Goal: Task Accomplishment & Management: Complete application form

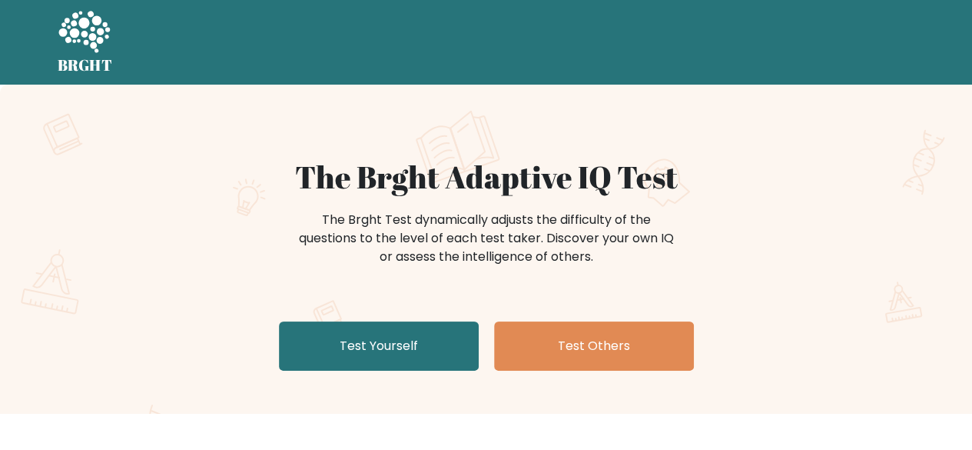
click at [386, 328] on link "Test Yourself" at bounding box center [379, 345] width 200 height 49
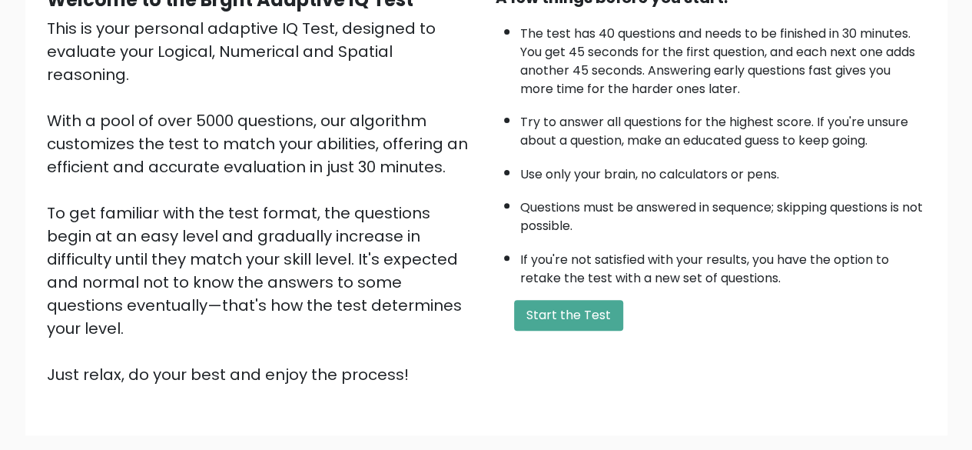
scroll to position [178, 0]
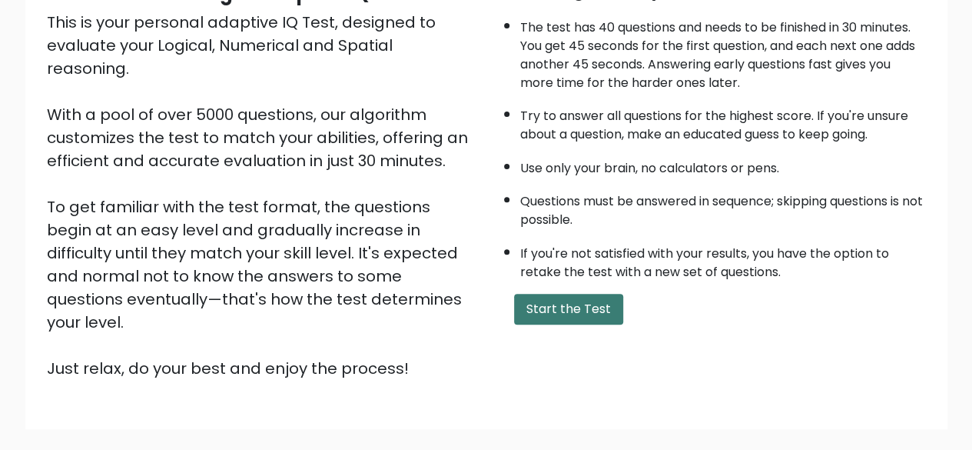
click at [580, 302] on button "Start the Test" at bounding box center [568, 309] width 109 height 31
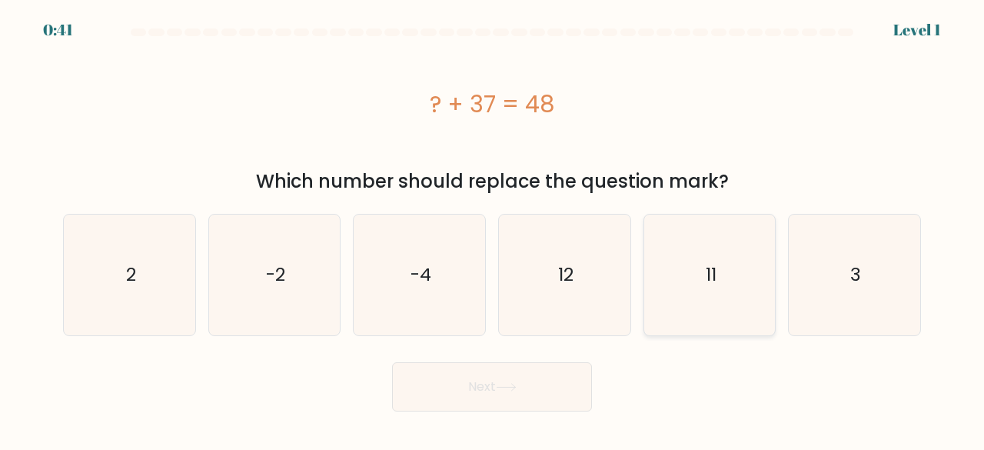
click at [669, 301] on icon "11" at bounding box center [710, 274] width 121 height 121
click at [493, 229] on input "e. 11" at bounding box center [492, 227] width 1 height 4
radio input "true"
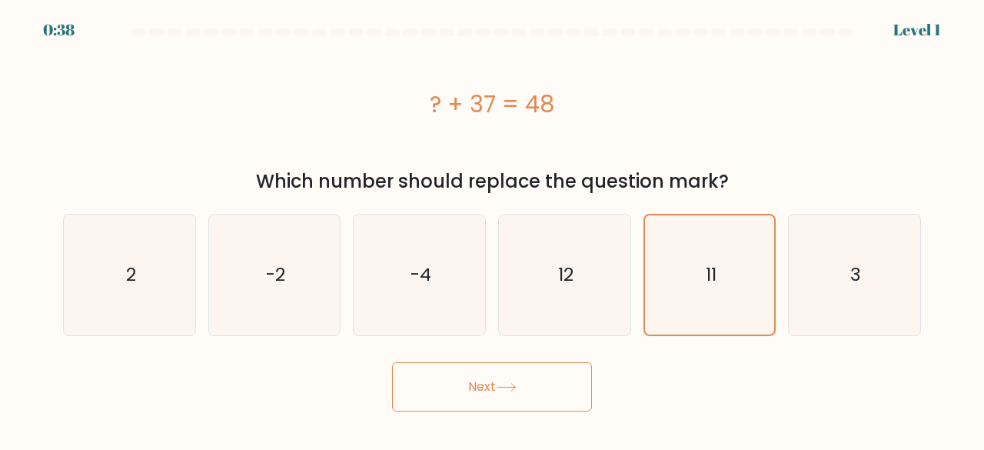
click at [433, 376] on button "Next" at bounding box center [492, 386] width 200 height 49
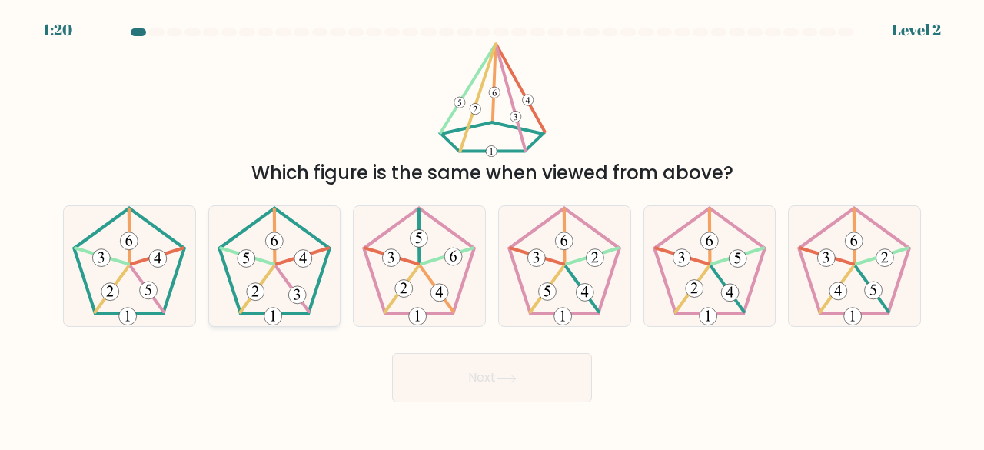
click at [272, 282] on icon at bounding box center [274, 266] width 121 height 121
click at [492, 229] on input "b." at bounding box center [492, 227] width 1 height 4
radio input "true"
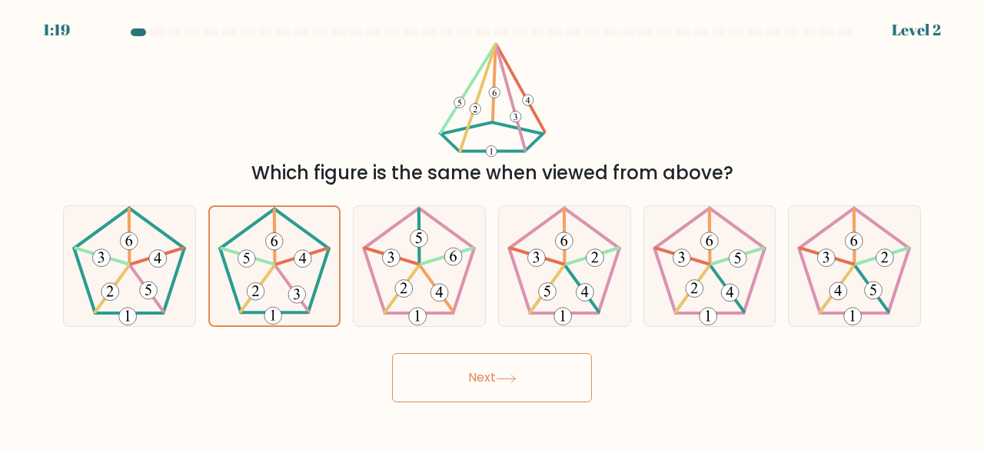
click at [437, 376] on button "Next" at bounding box center [492, 377] width 200 height 49
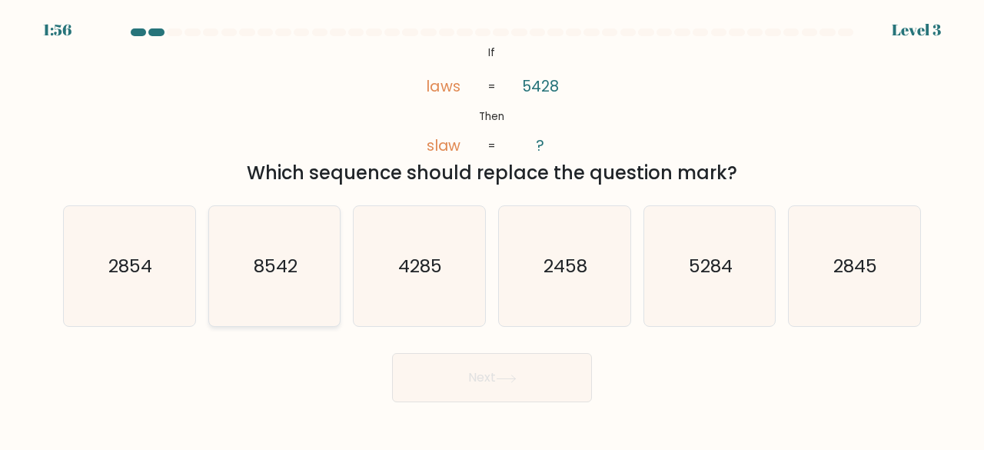
click at [301, 294] on icon "8542" at bounding box center [274, 266] width 121 height 121
click at [492, 229] on input "b. 8542" at bounding box center [492, 227] width 1 height 4
radio input "true"
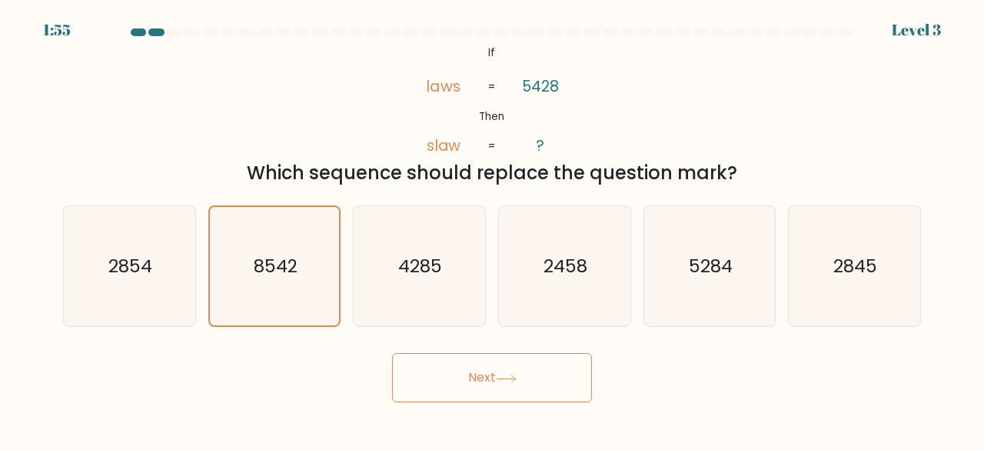
click at [457, 374] on button "Next" at bounding box center [492, 377] width 200 height 49
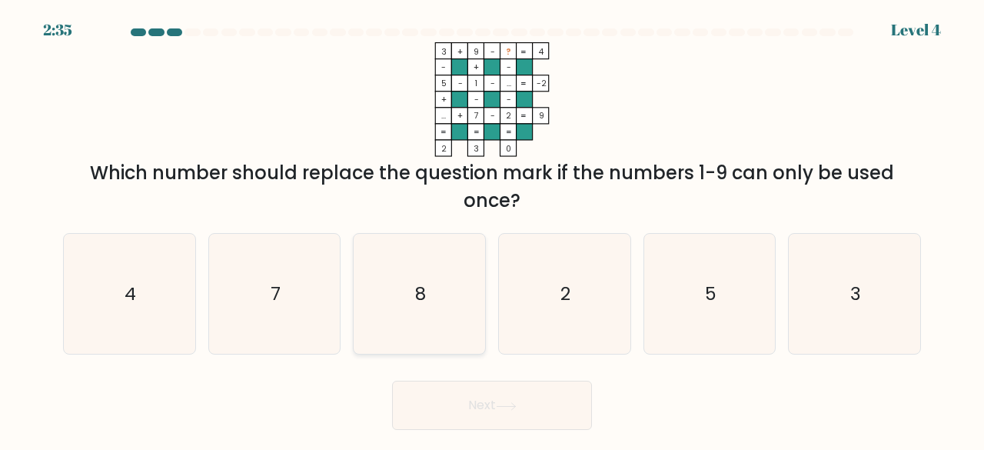
click at [427, 284] on icon "8" at bounding box center [419, 294] width 121 height 121
click at [492, 229] on input "c. 8" at bounding box center [492, 227] width 1 height 4
radio input "true"
click at [420, 390] on button "Next" at bounding box center [492, 404] width 200 height 49
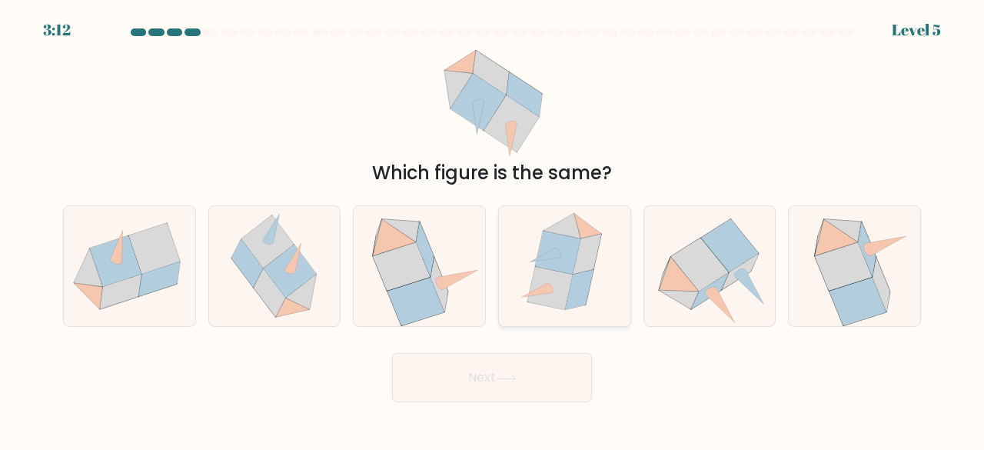
click at [579, 253] on icon at bounding box center [587, 254] width 28 height 40
click at [493, 229] on input "d." at bounding box center [492, 227] width 1 height 4
radio input "true"
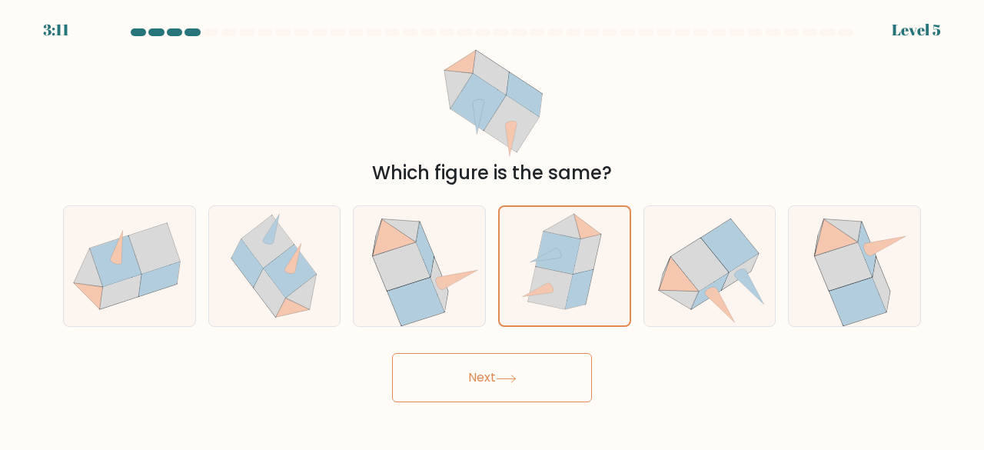
click at [488, 385] on button "Next" at bounding box center [492, 377] width 200 height 49
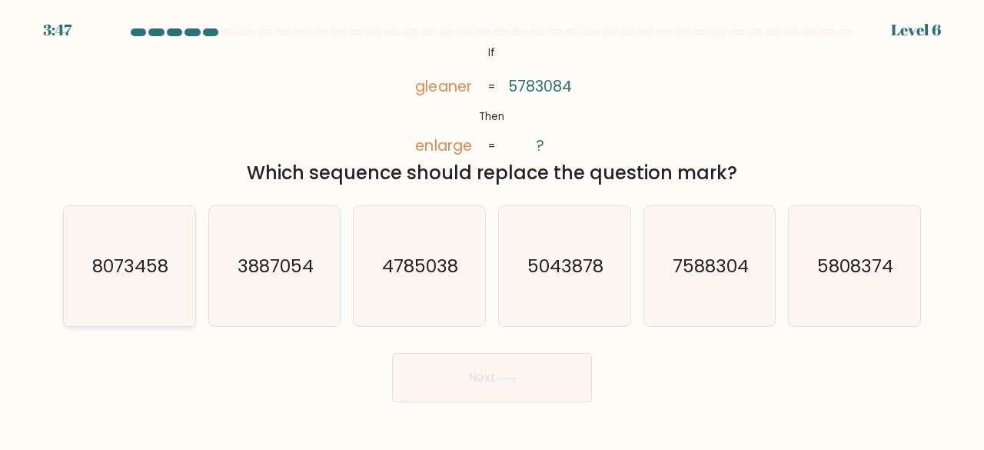
click at [125, 307] on icon "8073458" at bounding box center [129, 266] width 121 height 121
click at [492, 229] on input "a. 8073458" at bounding box center [492, 227] width 1 height 4
radio input "true"
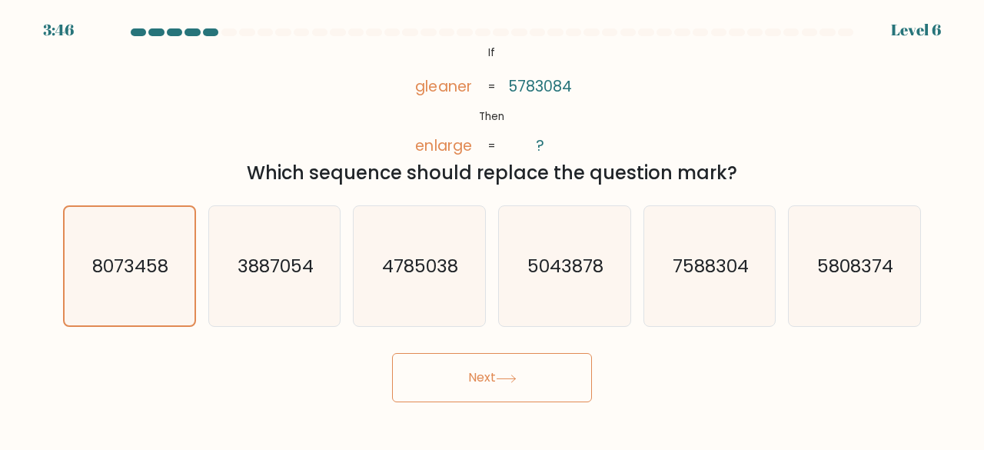
click at [449, 380] on button "Next" at bounding box center [492, 377] width 200 height 49
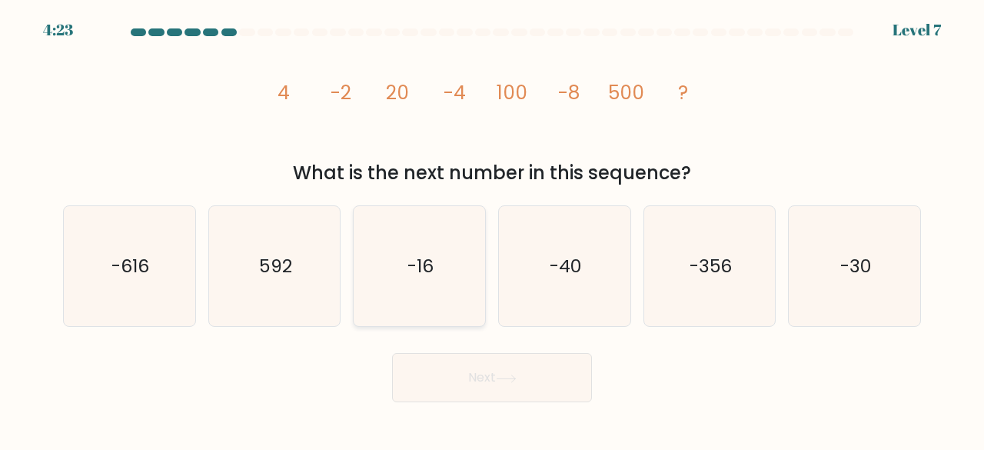
click at [374, 315] on icon "-16" at bounding box center [419, 266] width 121 height 121
click at [492, 229] on input "c. -16" at bounding box center [492, 227] width 1 height 4
radio input "true"
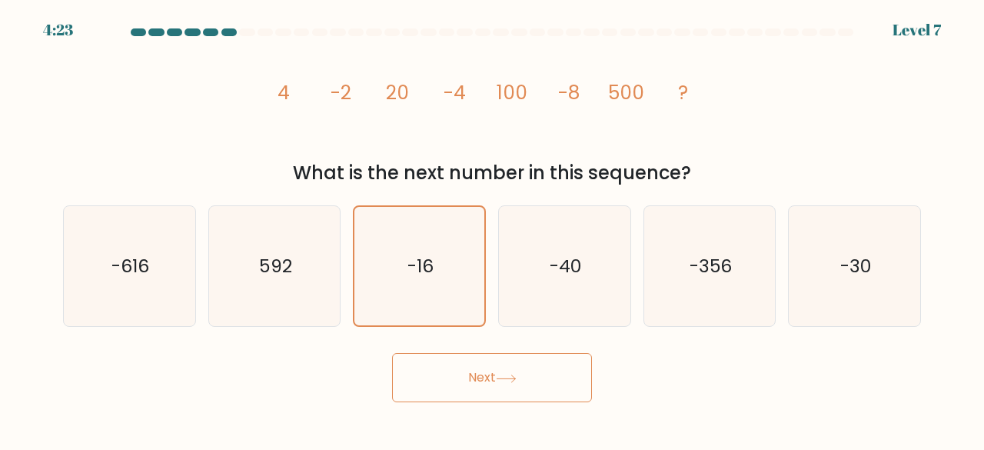
click at [434, 374] on button "Next" at bounding box center [492, 377] width 200 height 49
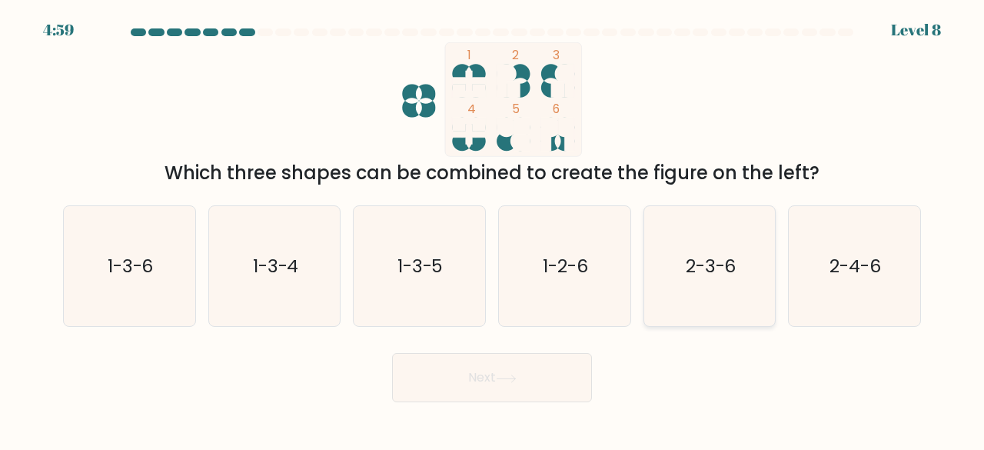
click at [676, 300] on icon "2-3-6" at bounding box center [710, 266] width 121 height 121
click at [493, 229] on input "e. 2-3-6" at bounding box center [492, 227] width 1 height 4
radio input "true"
click at [484, 379] on button "Next" at bounding box center [492, 377] width 200 height 49
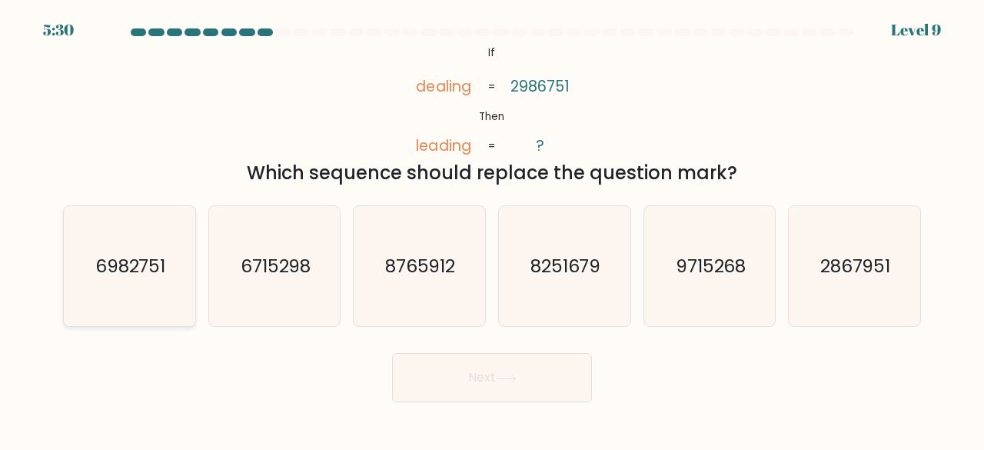
click at [128, 305] on icon "6982751" at bounding box center [129, 266] width 121 height 121
click at [492, 229] on input "a. 6982751" at bounding box center [492, 227] width 1 height 4
radio input "true"
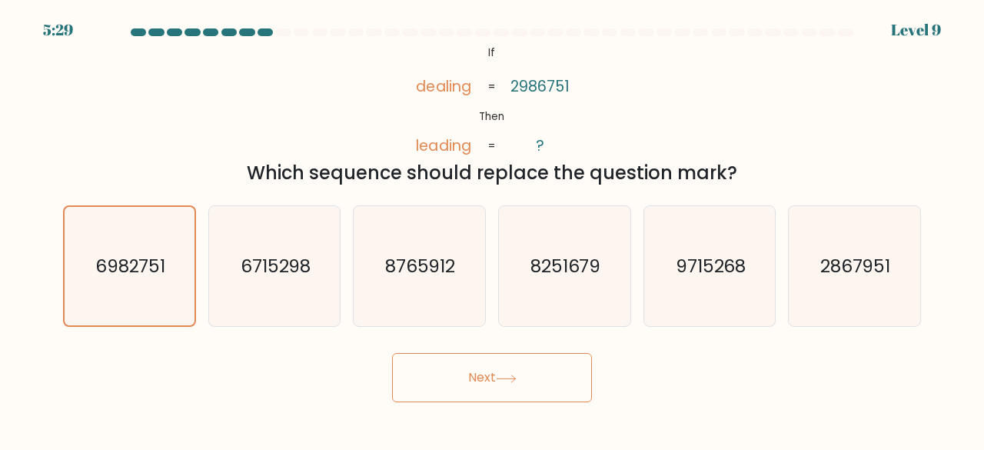
click at [447, 375] on button "Next" at bounding box center [492, 377] width 200 height 49
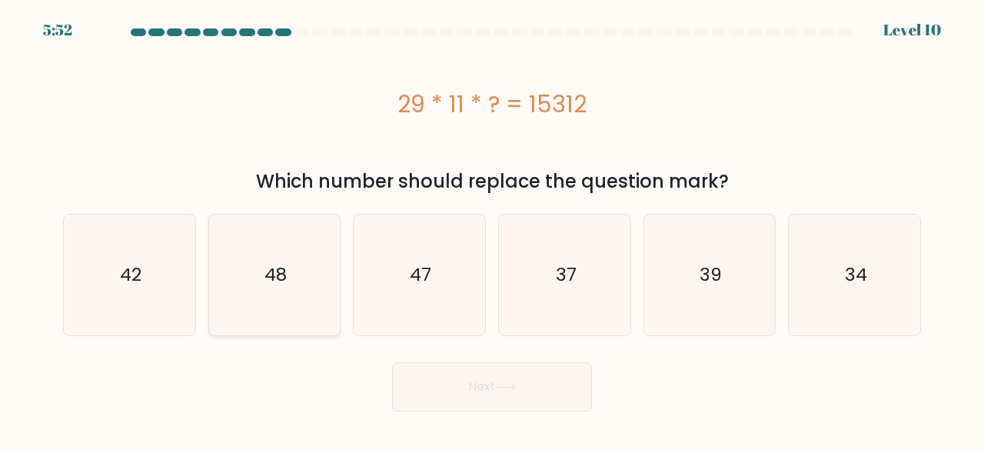
click at [283, 334] on icon "48" at bounding box center [274, 274] width 121 height 121
click at [492, 229] on input "b. 48" at bounding box center [492, 227] width 1 height 4
radio input "true"
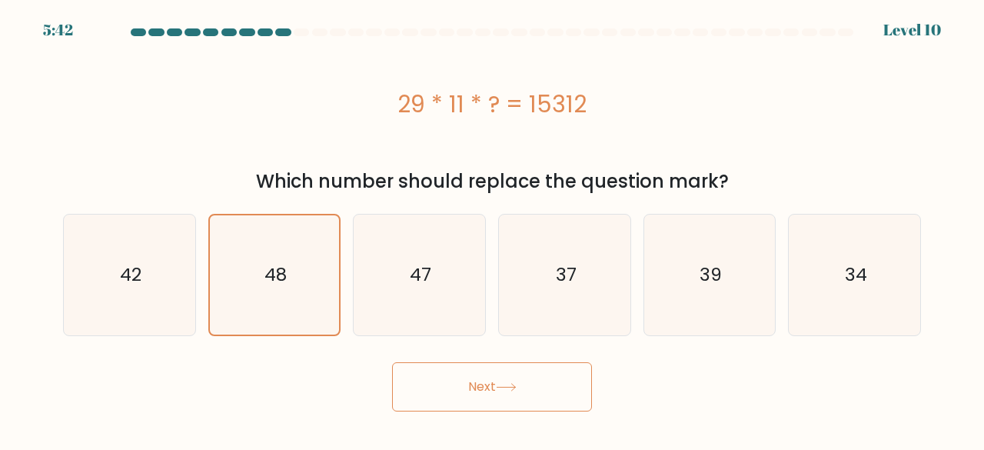
click at [442, 377] on button "Next" at bounding box center [492, 386] width 200 height 49
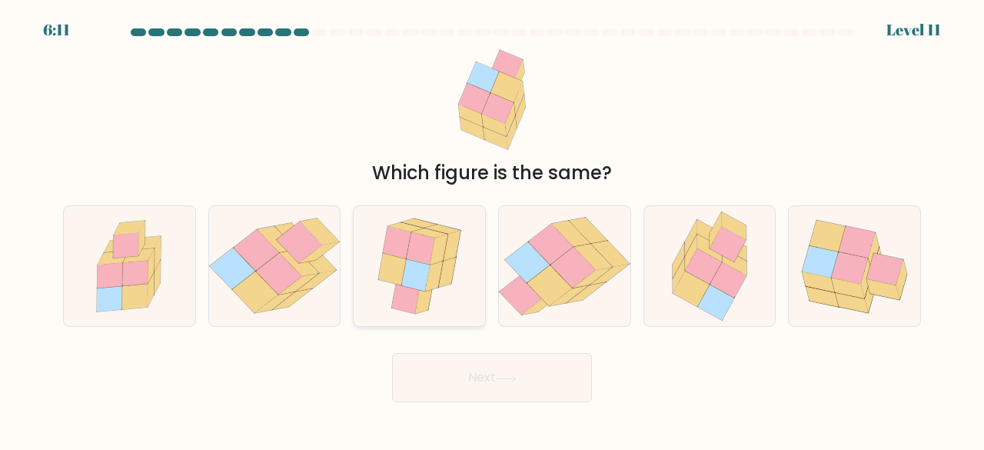
click at [414, 267] on icon at bounding box center [415, 275] width 28 height 32
click at [492, 229] on input "c." at bounding box center [492, 227] width 1 height 4
radio input "true"
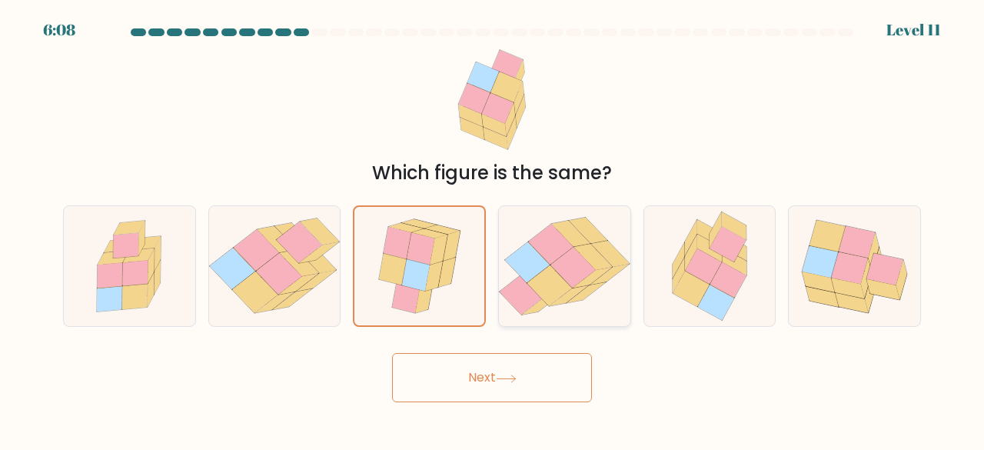
click at [531, 269] on icon at bounding box center [527, 262] width 45 height 41
click at [493, 229] on input "d." at bounding box center [492, 227] width 1 height 4
radio input "true"
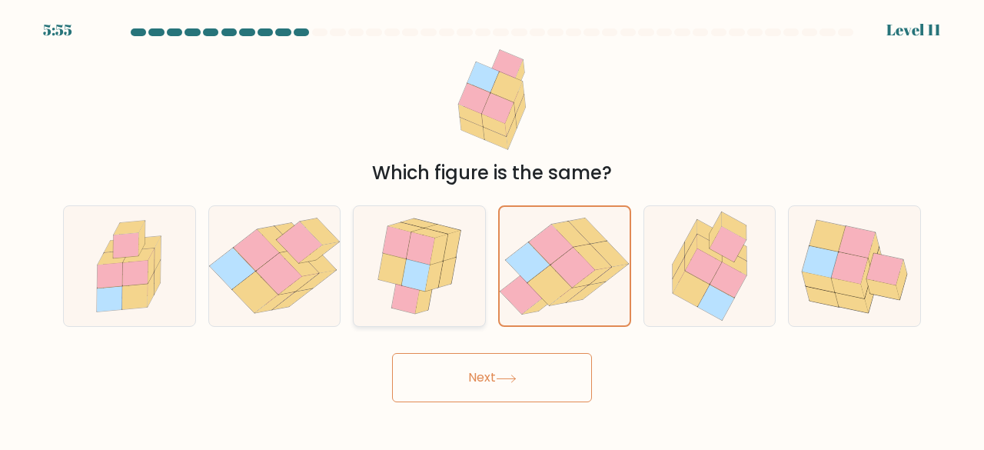
click at [409, 299] on icon at bounding box center [405, 297] width 28 height 32
click at [492, 229] on input "c." at bounding box center [492, 227] width 1 height 4
radio input "true"
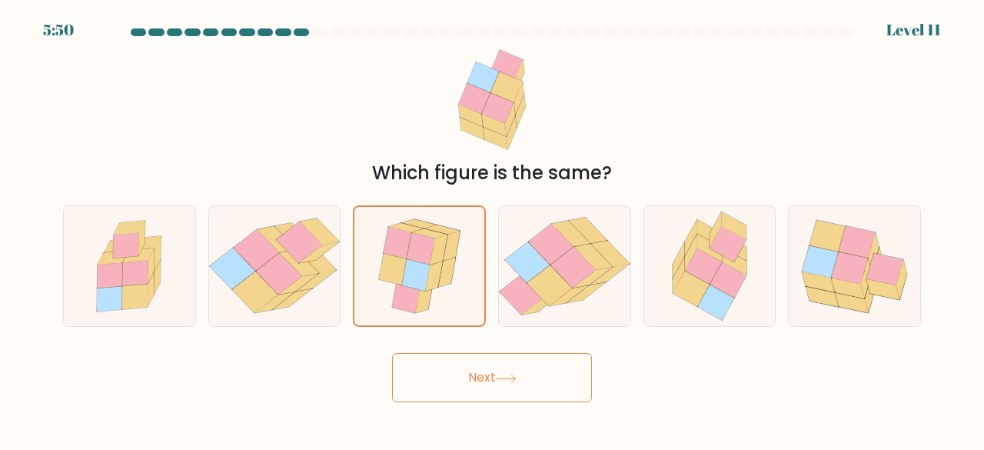
click at [423, 371] on button "Next" at bounding box center [492, 377] width 200 height 49
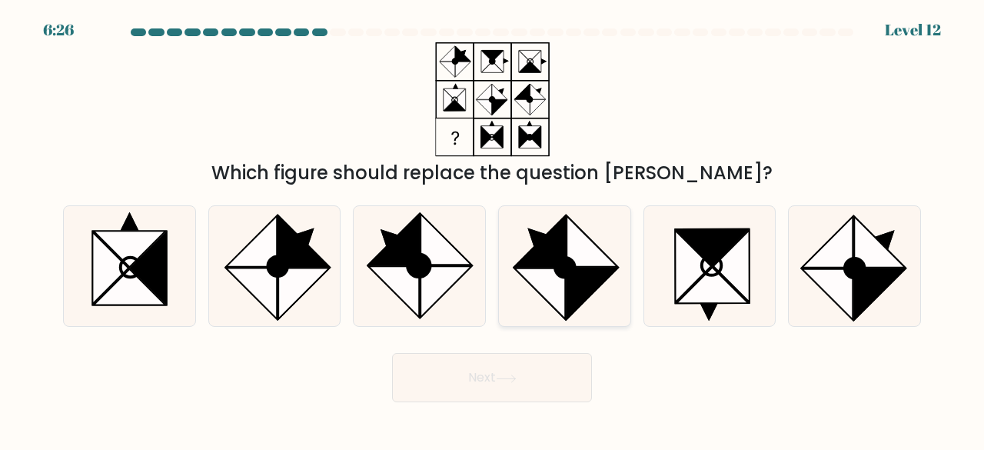
click at [544, 285] on icon at bounding box center [539, 293] width 51 height 51
click at [493, 229] on input "d." at bounding box center [492, 227] width 1 height 4
radio input "true"
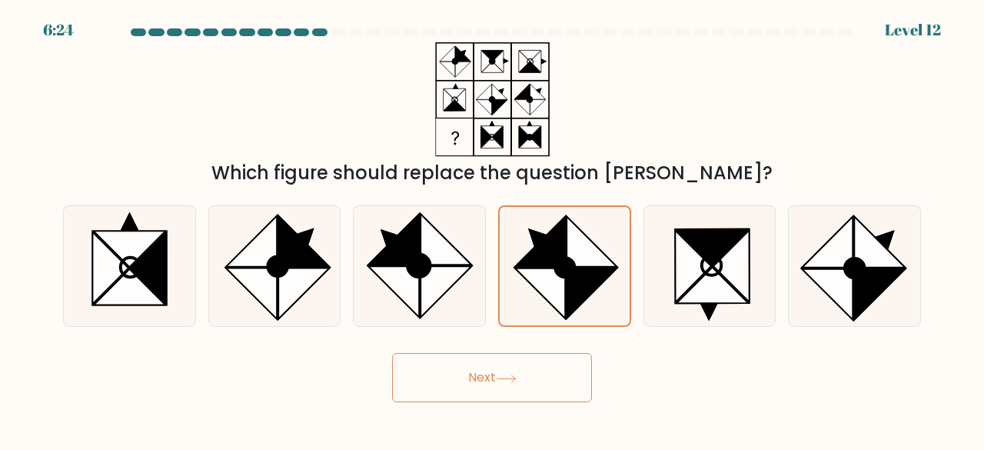
click at [450, 380] on button "Next" at bounding box center [492, 377] width 200 height 49
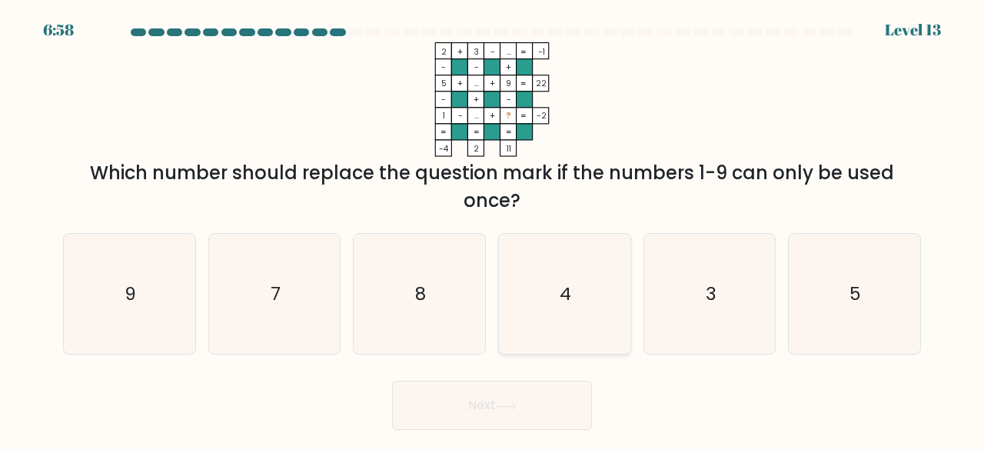
click at [554, 307] on icon "4" at bounding box center [564, 294] width 121 height 121
click at [493, 229] on input "d. 4" at bounding box center [492, 227] width 1 height 4
radio input "true"
click at [486, 389] on button "Next" at bounding box center [492, 404] width 200 height 49
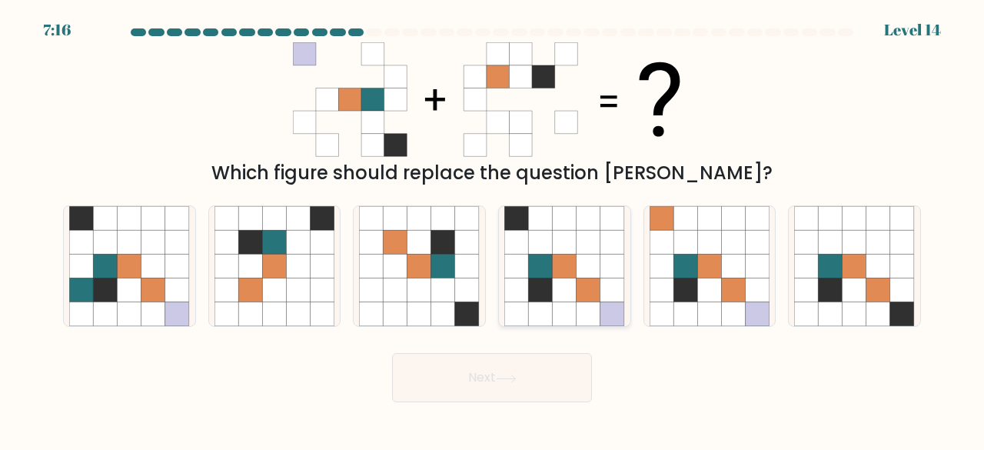
click at [560, 307] on icon at bounding box center [565, 314] width 24 height 24
click at [493, 229] on input "d." at bounding box center [492, 227] width 1 height 4
radio input "true"
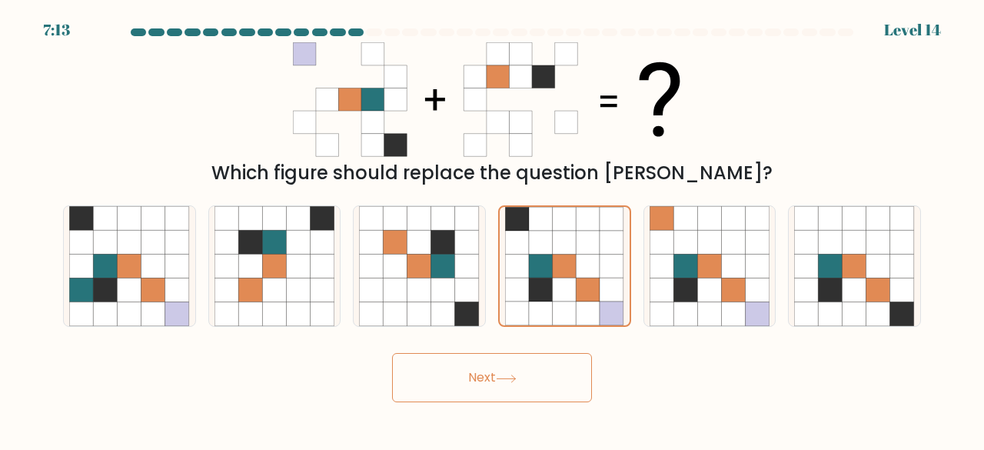
click at [534, 378] on button "Next" at bounding box center [492, 377] width 200 height 49
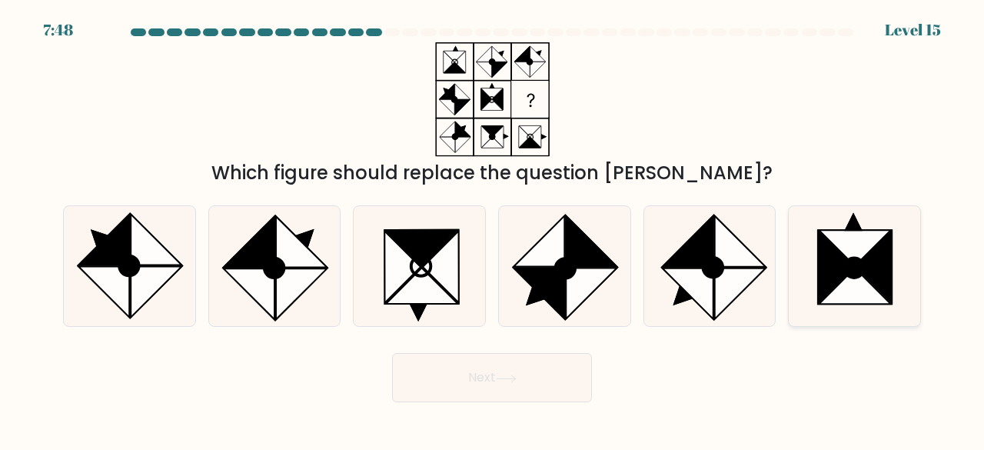
click at [852, 277] on icon at bounding box center [855, 268] width 20 height 20
click at [493, 229] on input "f." at bounding box center [492, 227] width 1 height 4
radio input "true"
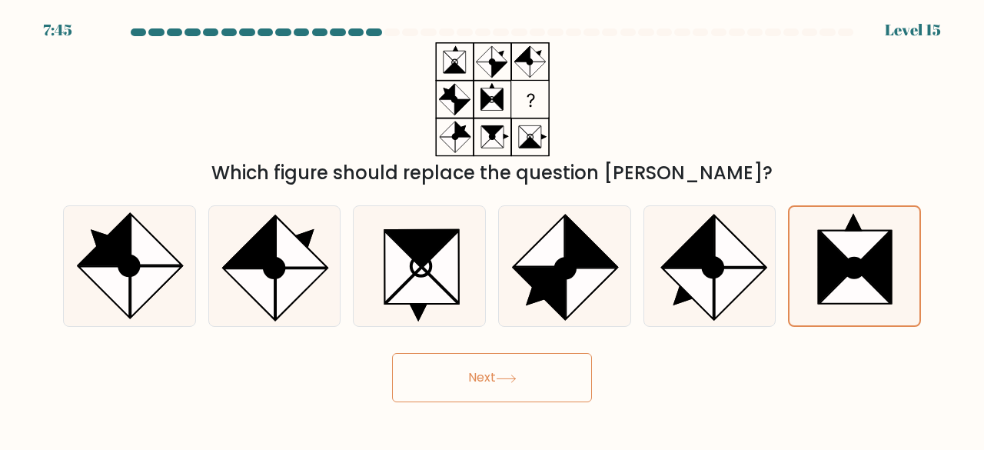
click at [477, 374] on button "Next" at bounding box center [492, 377] width 200 height 49
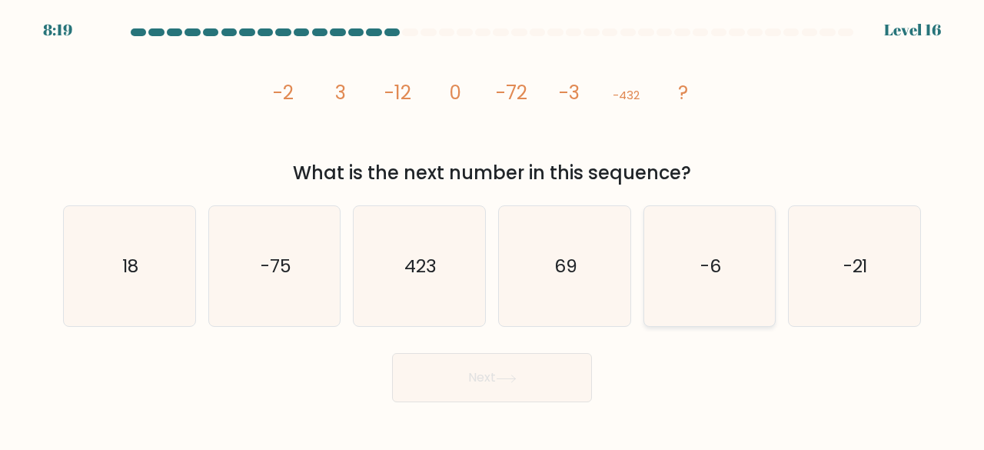
click at [676, 262] on icon "-6" at bounding box center [710, 266] width 121 height 121
click at [493, 229] on input "e. -6" at bounding box center [492, 227] width 1 height 4
radio input "true"
click at [457, 377] on button "Next" at bounding box center [492, 377] width 200 height 49
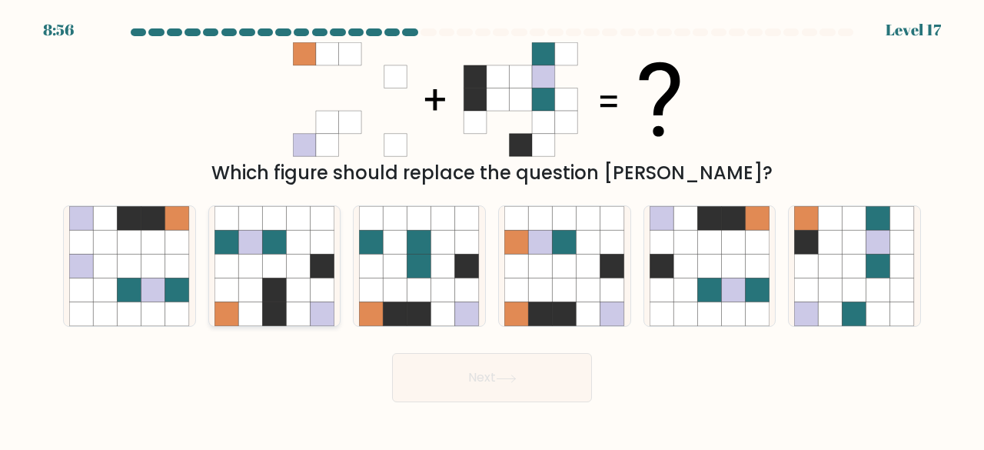
click at [248, 283] on icon at bounding box center [250, 290] width 24 height 24
click at [492, 229] on input "b." at bounding box center [492, 227] width 1 height 4
radio input "true"
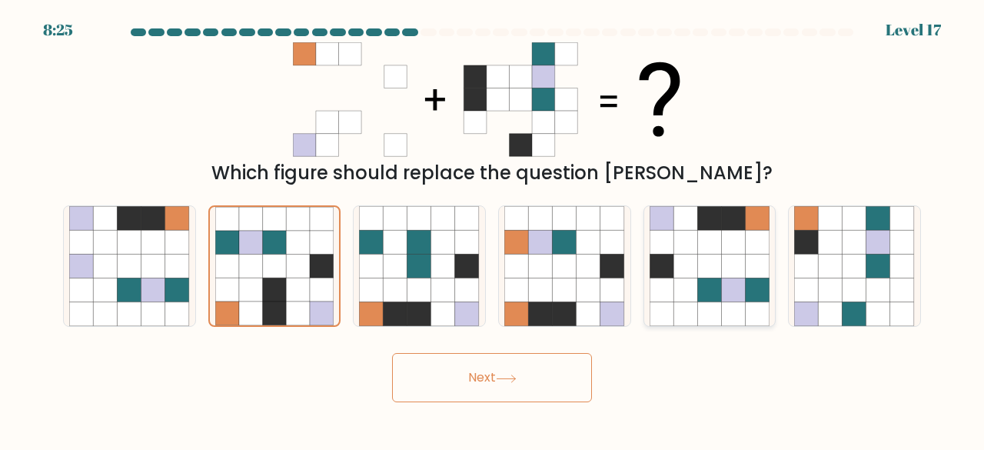
click at [702, 296] on icon at bounding box center [709, 290] width 24 height 24
click at [493, 229] on input "e." at bounding box center [492, 227] width 1 height 4
radio input "true"
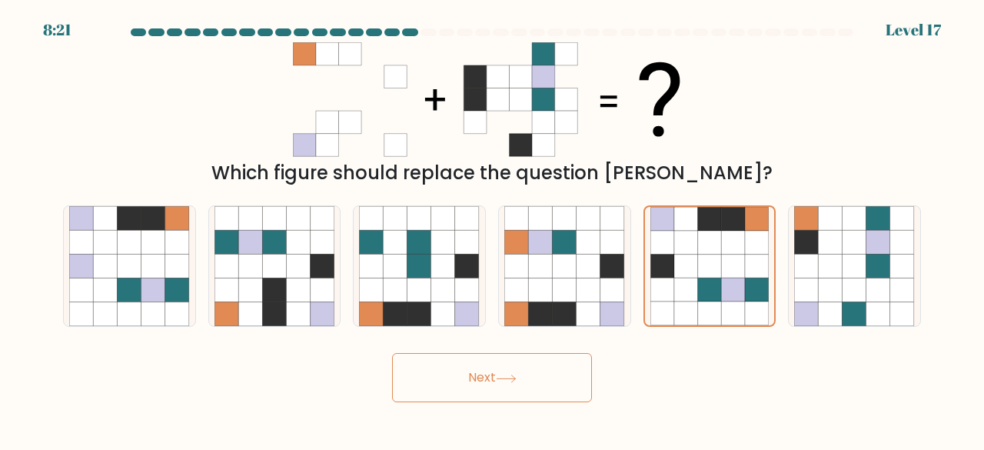
click at [464, 374] on button "Next" at bounding box center [492, 377] width 200 height 49
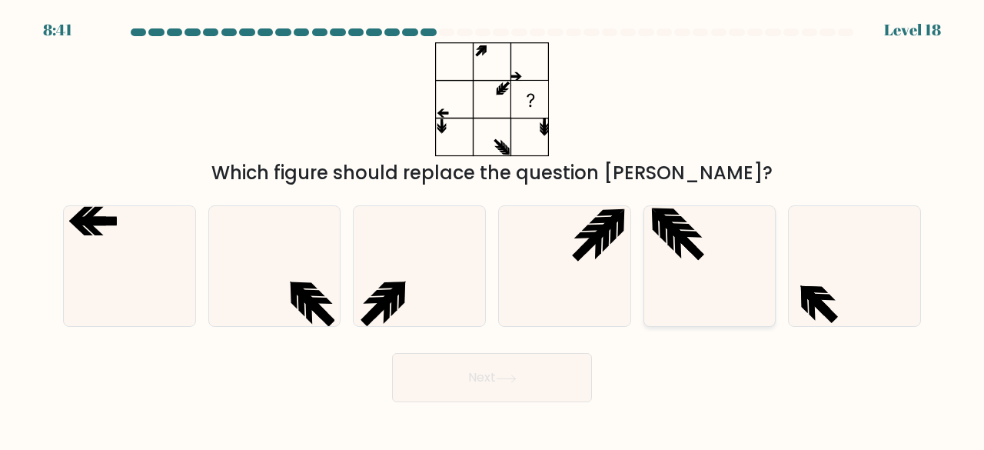
click at [713, 261] on icon at bounding box center [710, 266] width 121 height 121
click at [493, 229] on input "e." at bounding box center [492, 227] width 1 height 4
radio input "true"
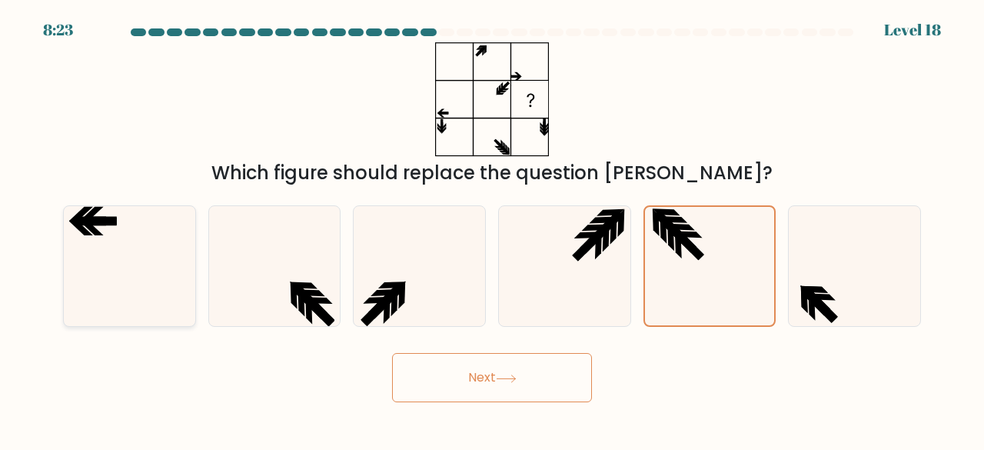
click at [142, 294] on icon at bounding box center [129, 266] width 121 height 121
click at [492, 229] on input "a." at bounding box center [492, 227] width 1 height 4
radio input "true"
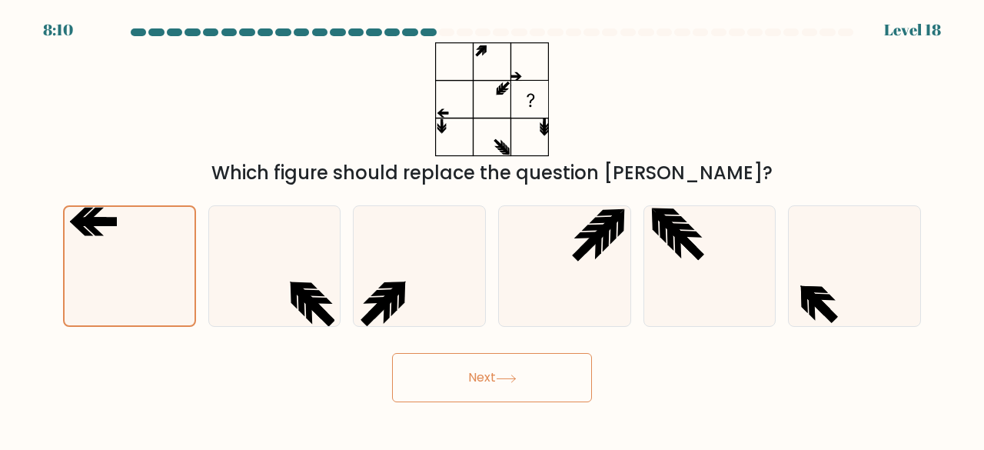
click at [430, 387] on button "Next" at bounding box center [492, 377] width 200 height 49
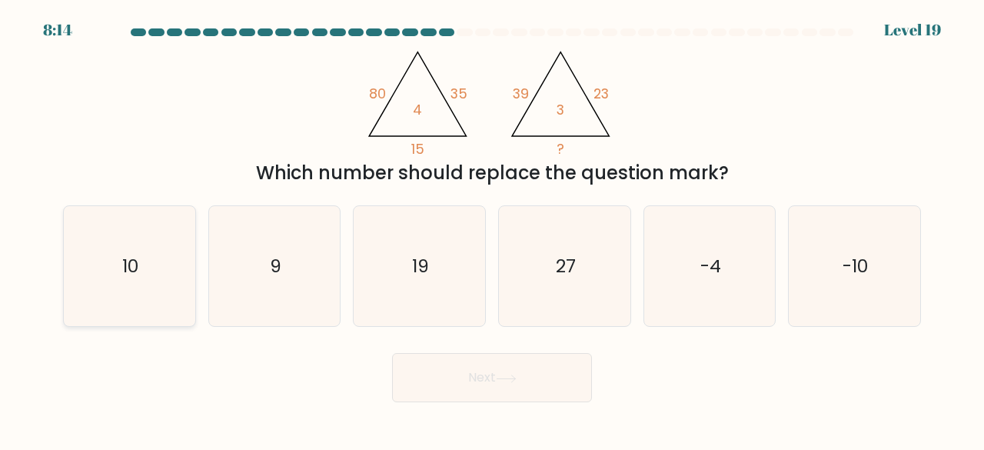
click at [145, 284] on icon "10" at bounding box center [129, 266] width 121 height 121
click at [492, 229] on input "a. 10" at bounding box center [492, 227] width 1 height 4
radio input "true"
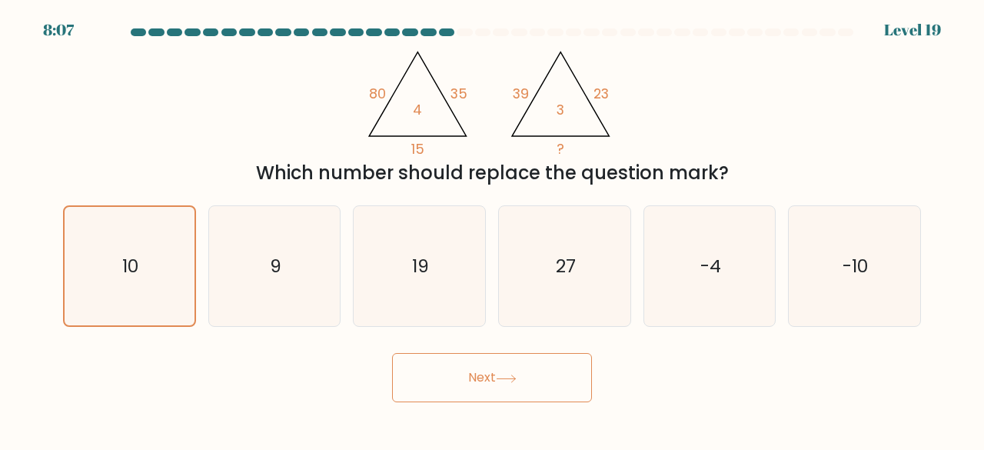
click at [433, 386] on button "Next" at bounding box center [492, 377] width 200 height 49
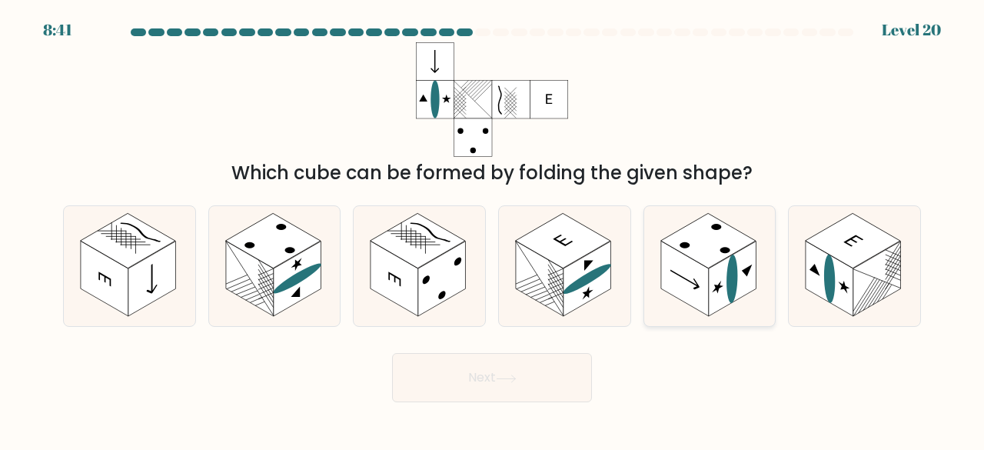
click at [678, 274] on icon at bounding box center [684, 279] width 29 height 28
click at [493, 229] on input "e." at bounding box center [492, 227] width 1 height 4
radio input "true"
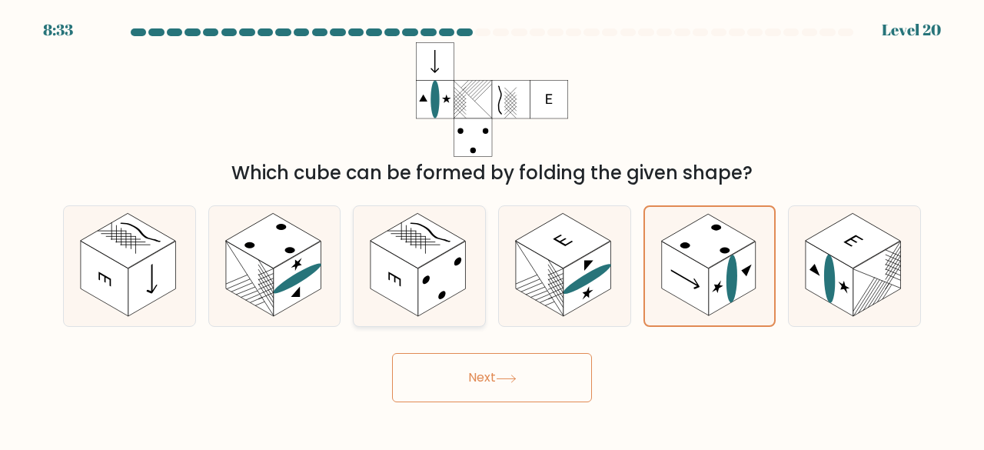
click at [422, 293] on rect at bounding box center [442, 278] width 48 height 75
click at [492, 229] on input "c." at bounding box center [492, 227] width 1 height 4
radio input "true"
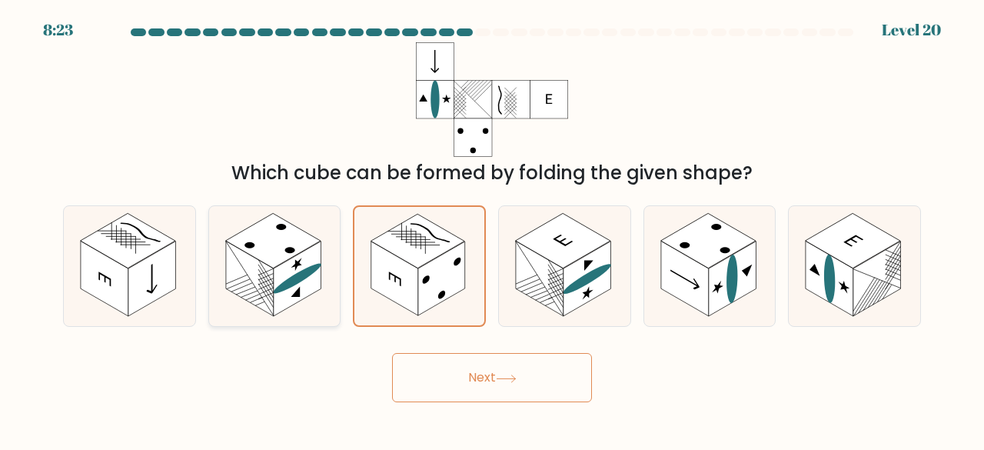
click at [262, 262] on rect at bounding box center [272, 240] width 95 height 55
click at [492, 229] on input "b." at bounding box center [492, 227] width 1 height 4
radio input "true"
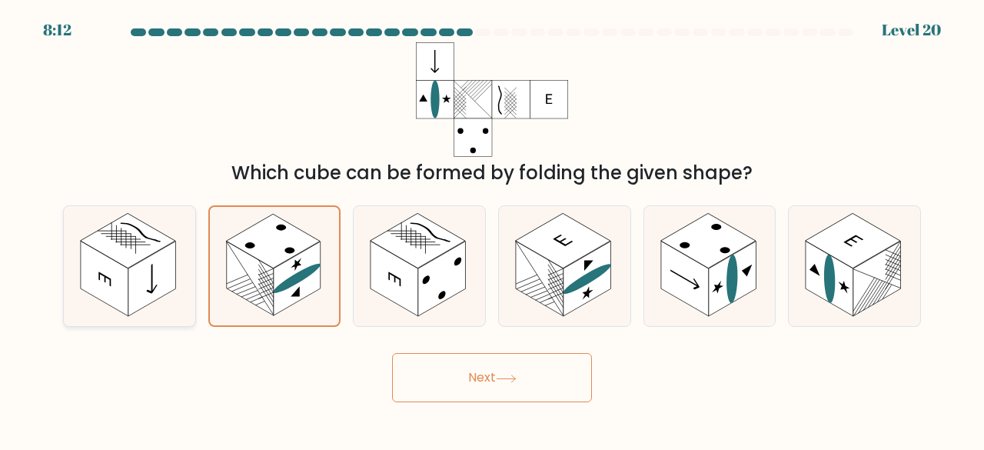
click at [156, 282] on rect at bounding box center [152, 278] width 48 height 75
click at [492, 229] on input "a." at bounding box center [492, 227] width 1 height 4
radio input "true"
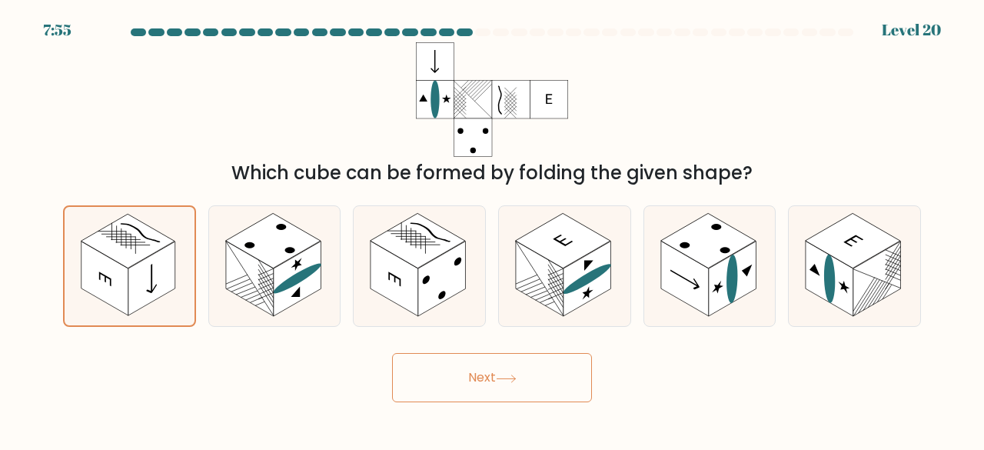
click at [420, 368] on button "Next" at bounding box center [492, 377] width 200 height 49
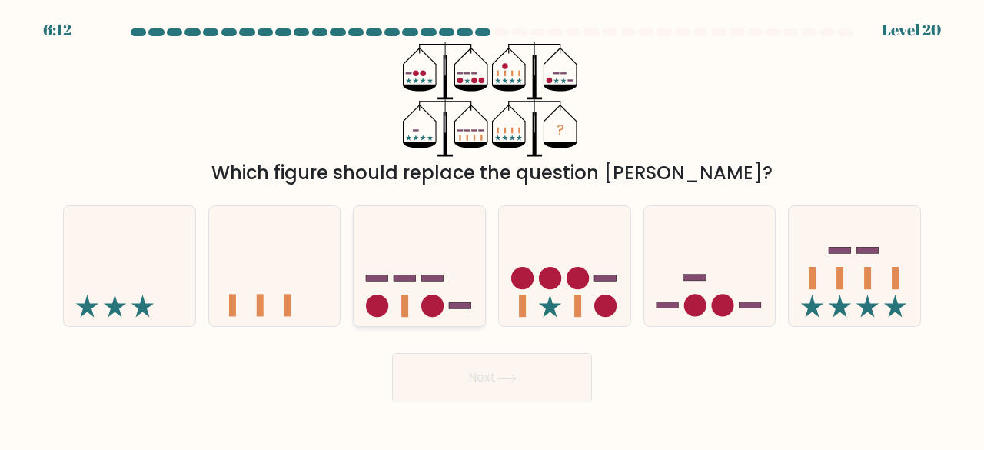
click at [372, 289] on icon at bounding box center [419, 265] width 131 height 108
click at [492, 229] on input "c." at bounding box center [492, 227] width 1 height 4
radio input "true"
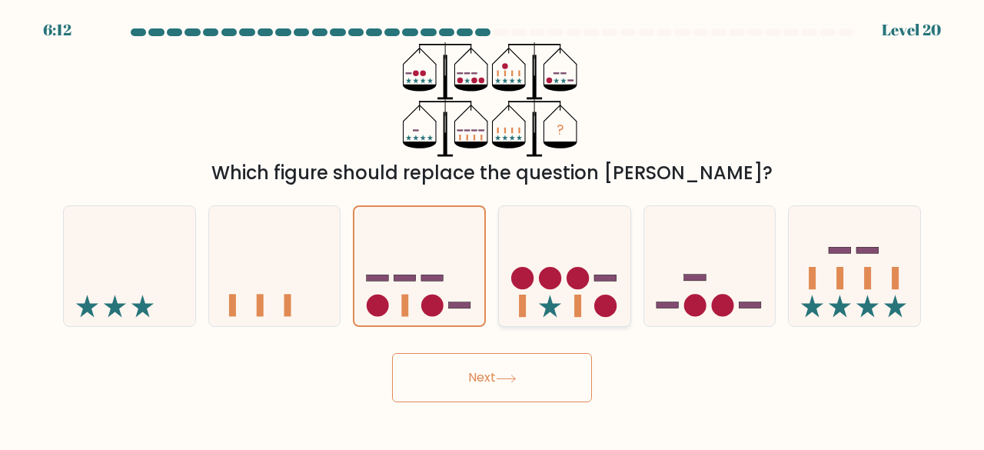
click at [511, 279] on circle at bounding box center [522, 278] width 22 height 22
click at [493, 229] on input "d." at bounding box center [492, 227] width 1 height 4
radio input "true"
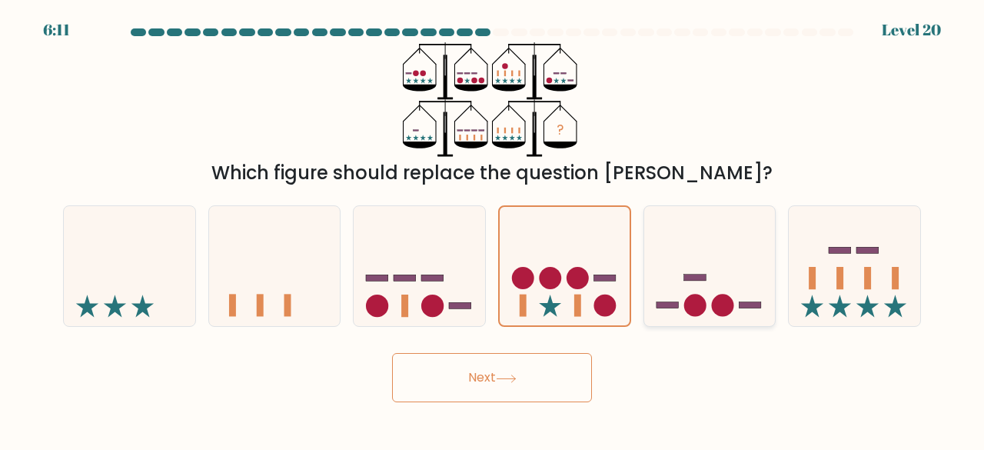
click at [649, 288] on icon at bounding box center [709, 265] width 131 height 108
click at [493, 229] on input "e." at bounding box center [492, 227] width 1 height 4
radio input "true"
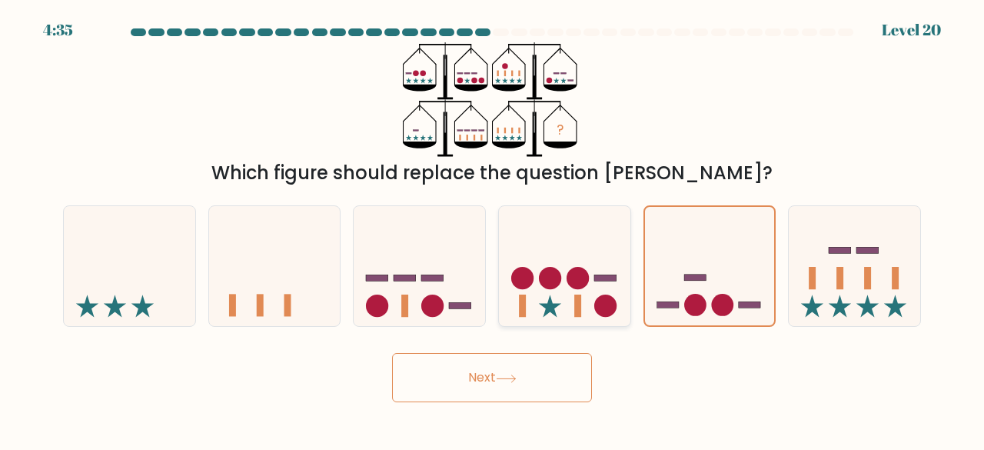
click at [560, 287] on icon at bounding box center [564, 265] width 131 height 108
click at [493, 229] on input "d." at bounding box center [492, 227] width 1 height 4
radio input "true"
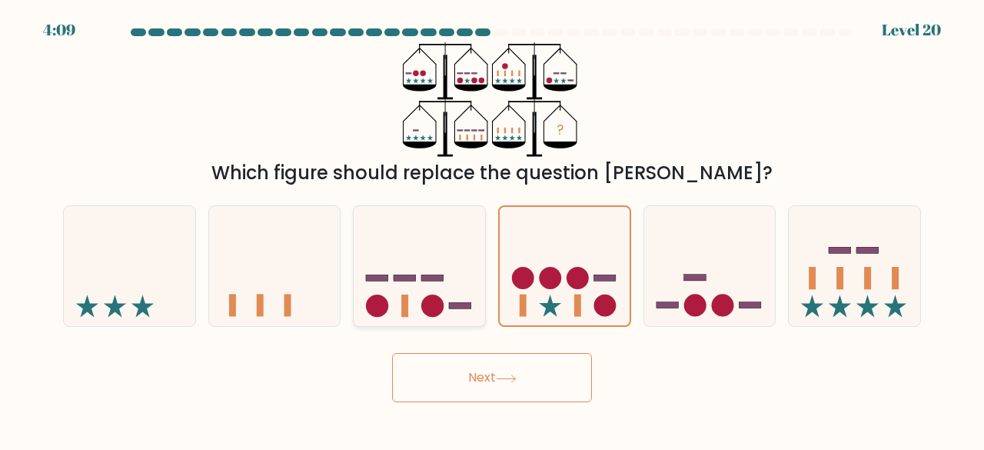
click at [437, 289] on icon at bounding box center [419, 265] width 131 height 108
click at [492, 229] on input "c." at bounding box center [492, 227] width 1 height 4
radio input "true"
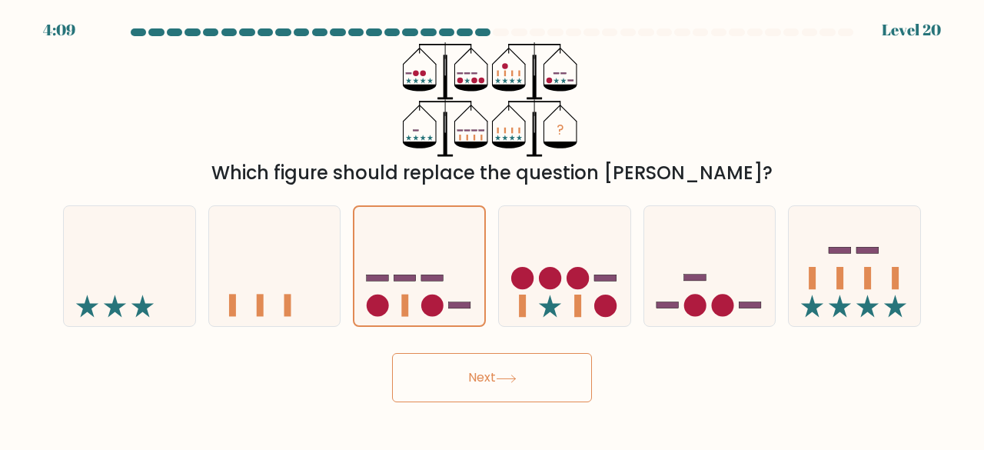
click at [437, 374] on button "Next" at bounding box center [492, 377] width 200 height 49
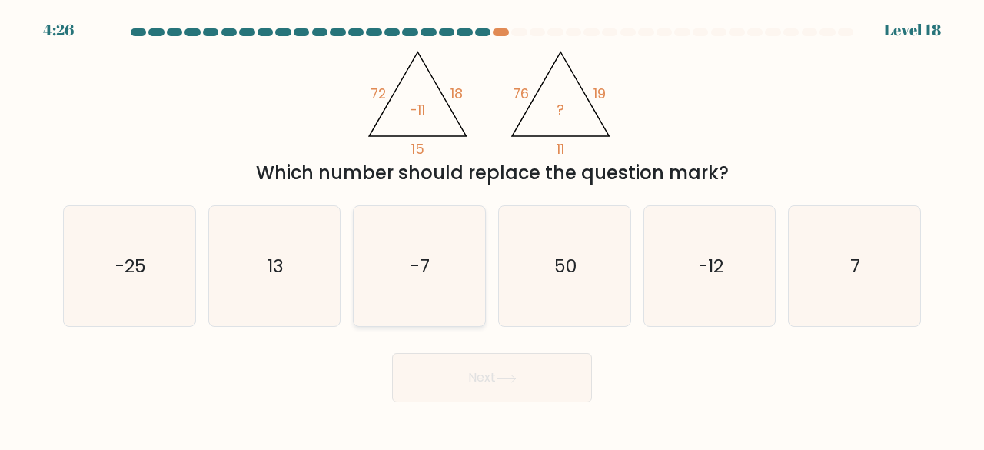
click at [427, 291] on icon "-7" at bounding box center [419, 266] width 121 height 121
click at [492, 229] on input "c. -7" at bounding box center [492, 227] width 1 height 4
radio input "true"
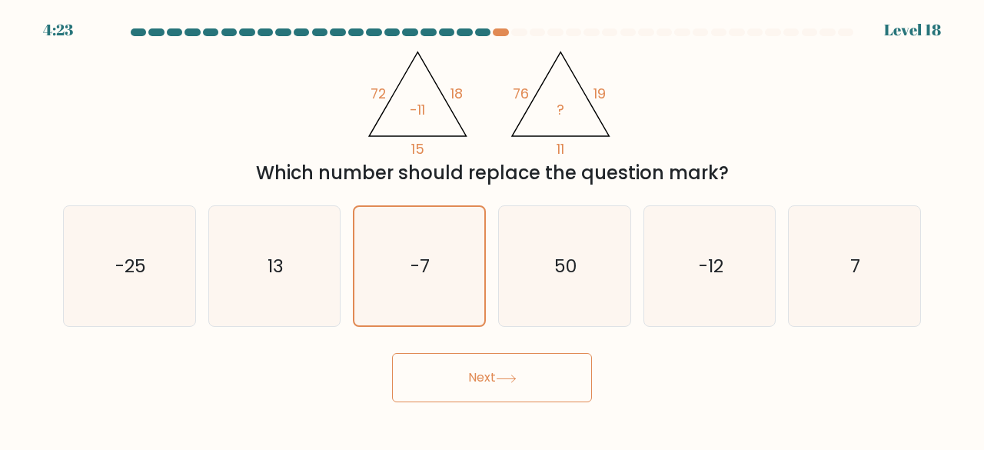
click at [421, 379] on button "Next" at bounding box center [492, 377] width 200 height 49
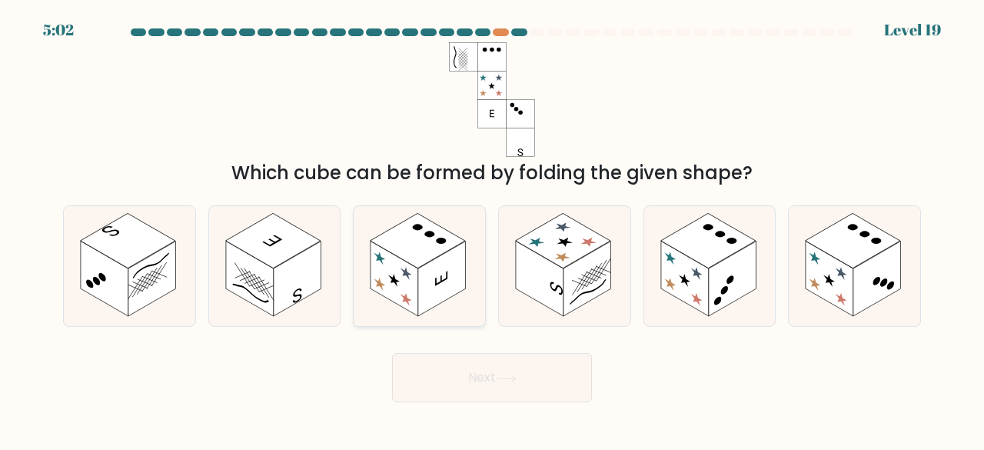
click at [437, 294] on rect at bounding box center [442, 278] width 48 height 75
click at [492, 229] on input "c." at bounding box center [492, 227] width 1 height 4
radio input "true"
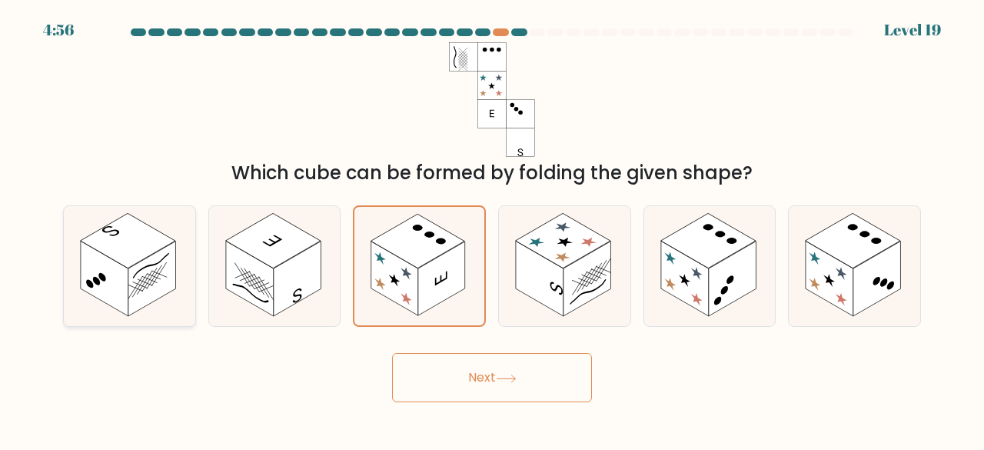
click at [144, 291] on rect at bounding box center [152, 278] width 48 height 75
click at [492, 229] on input "a." at bounding box center [492, 227] width 1 height 4
radio input "true"
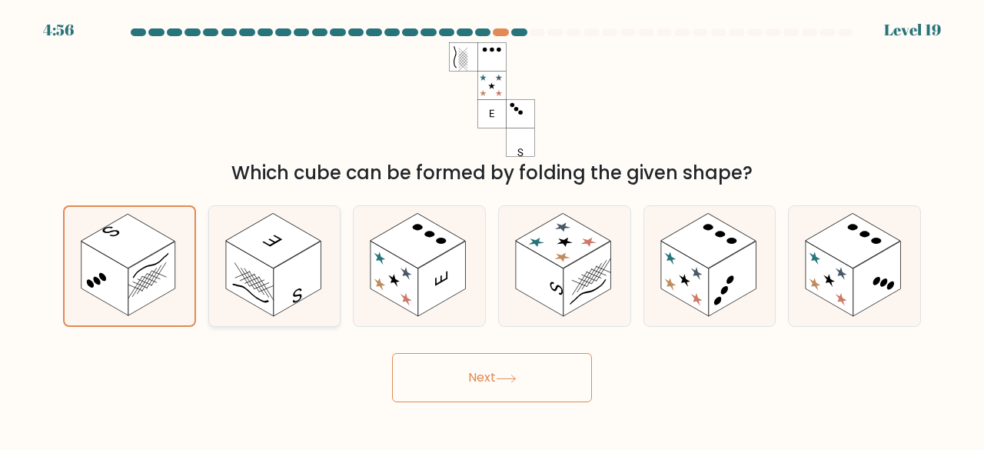
click at [239, 293] on rect at bounding box center [250, 278] width 48 height 75
click at [492, 229] on input "b." at bounding box center [492, 227] width 1 height 4
radio input "true"
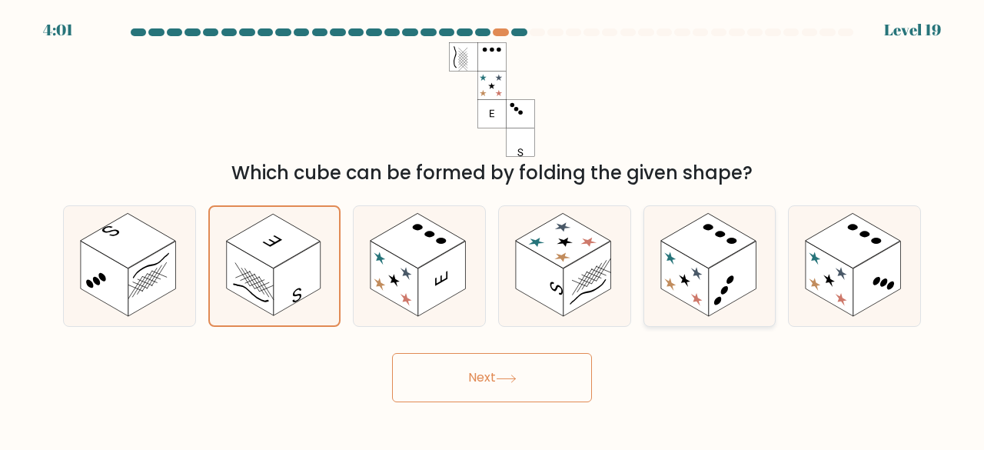
click at [711, 300] on rect at bounding box center [733, 278] width 48 height 75
click at [493, 229] on input "e." at bounding box center [492, 227] width 1 height 4
radio input "true"
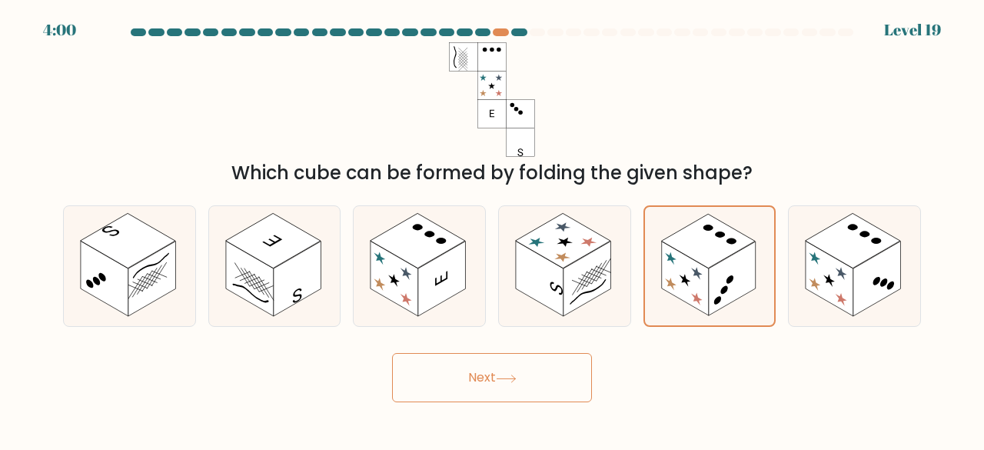
click at [456, 369] on button "Next" at bounding box center [492, 377] width 200 height 49
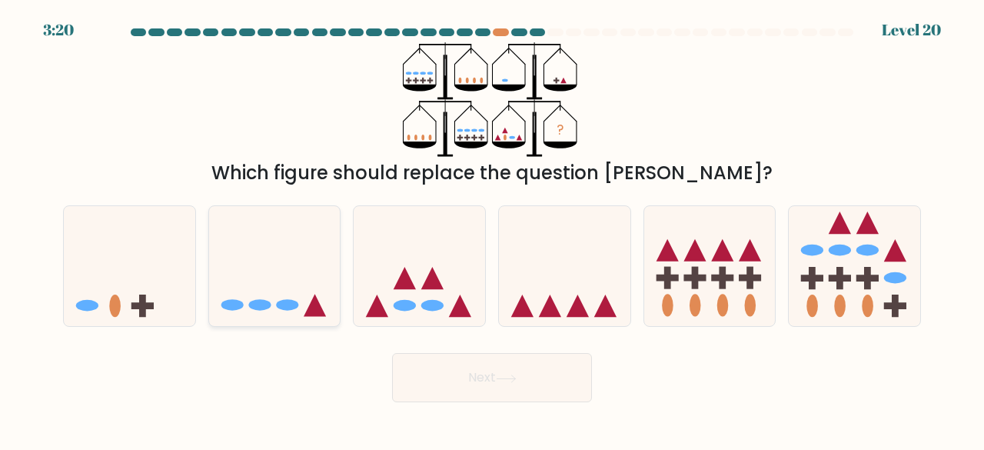
click at [303, 282] on icon at bounding box center [274, 265] width 131 height 108
click at [492, 229] on input "b." at bounding box center [492, 227] width 1 height 4
radio input "true"
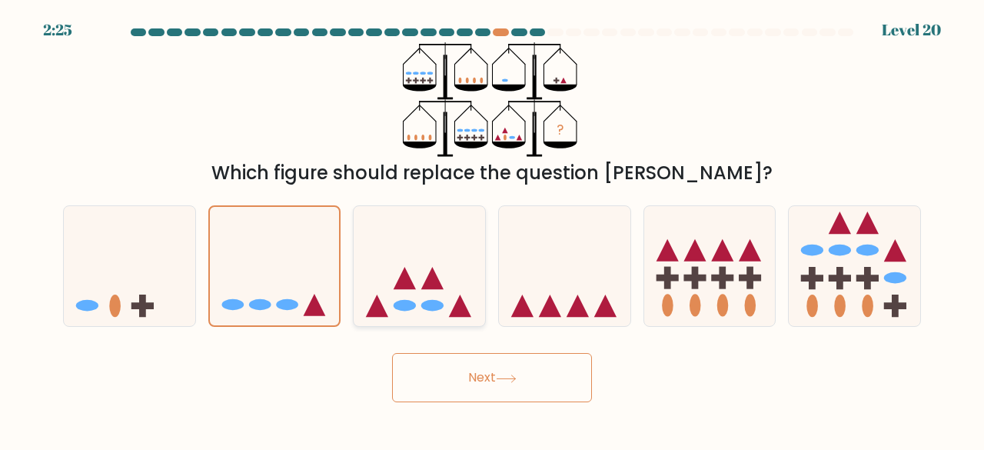
click at [445, 277] on icon at bounding box center [419, 265] width 131 height 108
click at [492, 229] on input "c." at bounding box center [492, 227] width 1 height 4
radio input "true"
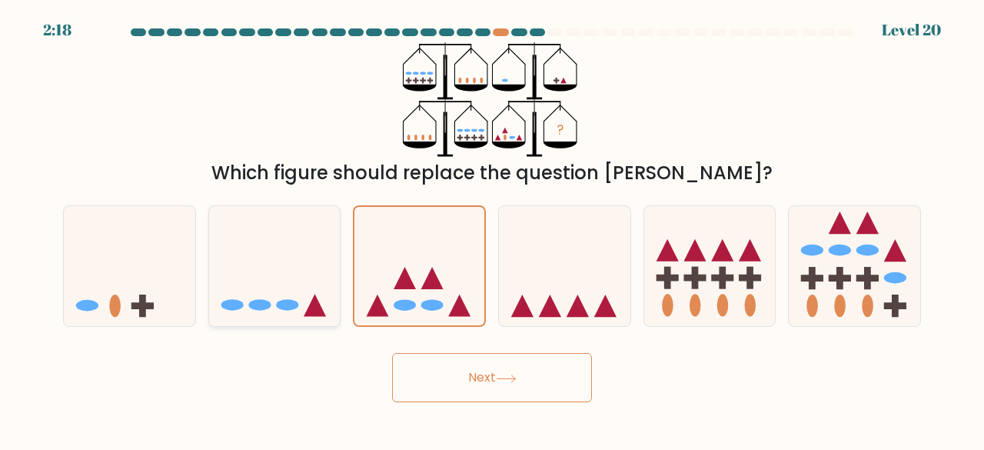
click at [303, 305] on icon at bounding box center [274, 265] width 131 height 108
click at [492, 229] on input "b." at bounding box center [492, 227] width 1 height 4
radio input "true"
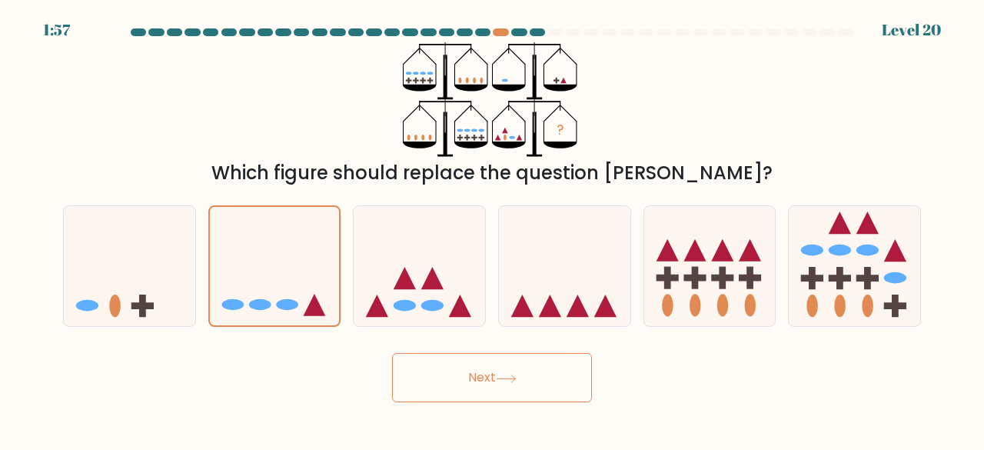
click at [415, 361] on button "Next" at bounding box center [492, 377] width 200 height 49
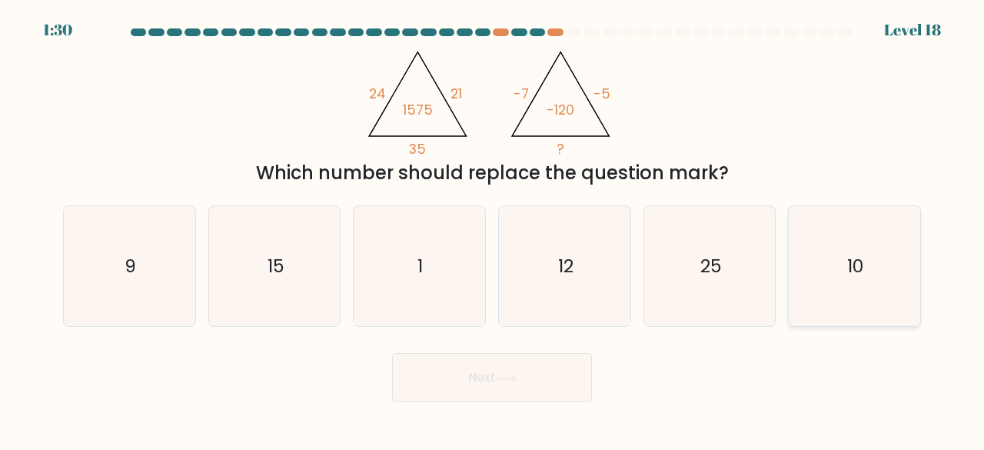
click at [849, 294] on icon "10" at bounding box center [854, 266] width 121 height 121
click at [493, 229] on input "f. 10" at bounding box center [492, 227] width 1 height 4
radio input "true"
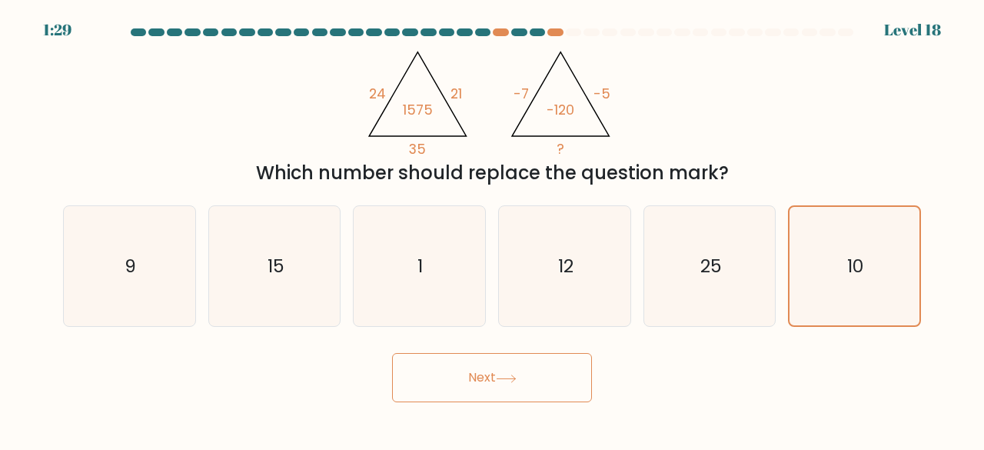
click at [403, 390] on button "Next" at bounding box center [492, 377] width 200 height 49
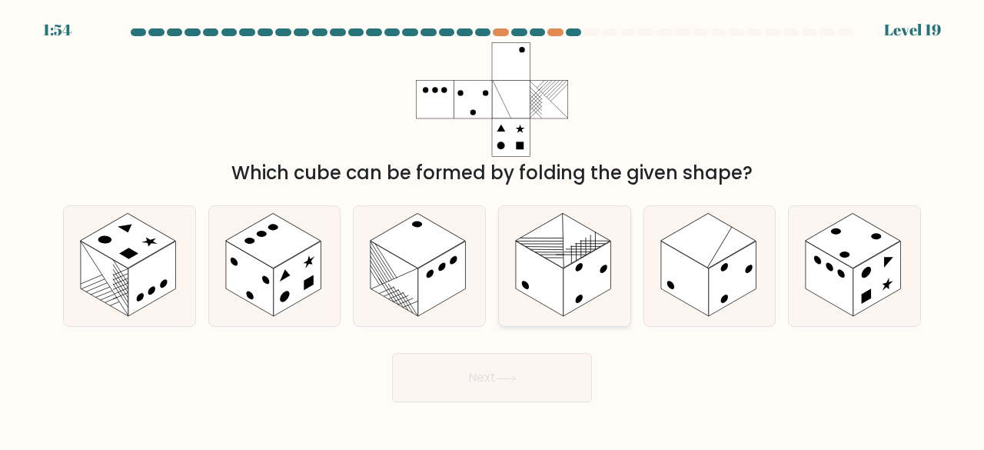
click at [553, 279] on rect at bounding box center [540, 278] width 48 height 75
click at [493, 229] on input "d." at bounding box center [492, 227] width 1 height 4
radio input "true"
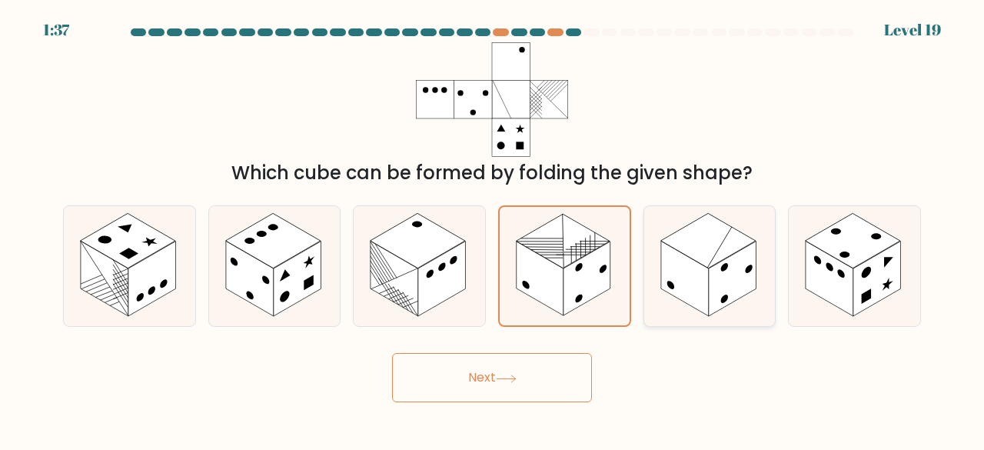
click at [729, 274] on rect at bounding box center [733, 278] width 48 height 75
click at [493, 229] on input "e." at bounding box center [492, 227] width 1 height 4
radio input "true"
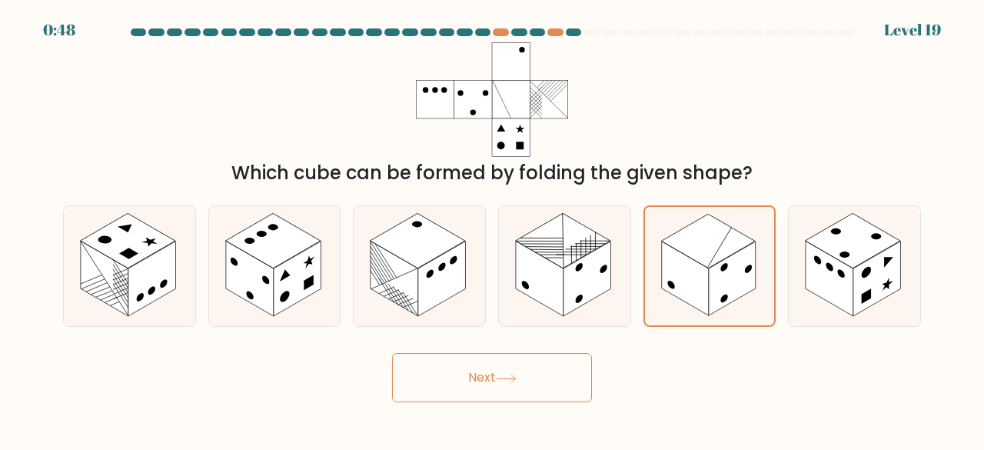
click at [412, 361] on button "Next" at bounding box center [492, 377] width 200 height 49
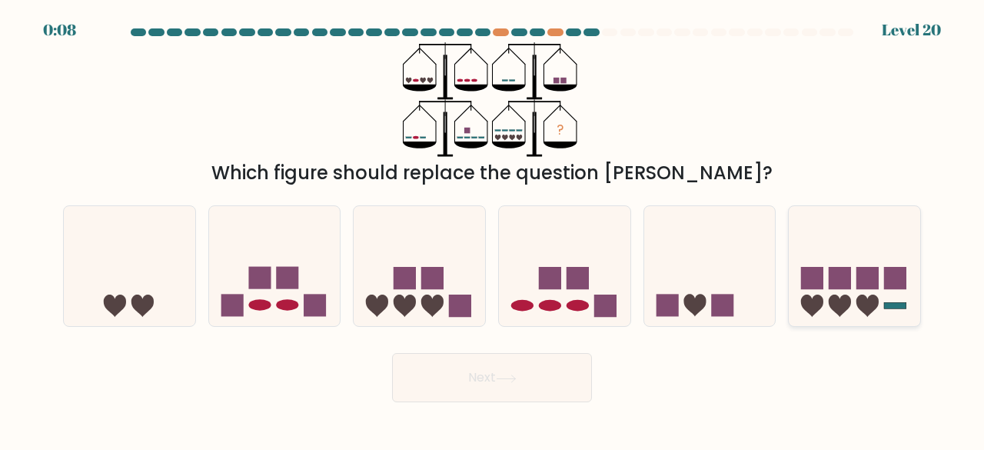
click at [861, 276] on rect at bounding box center [867, 278] width 22 height 22
click at [493, 229] on input "f." at bounding box center [492, 227] width 1 height 4
radio input "true"
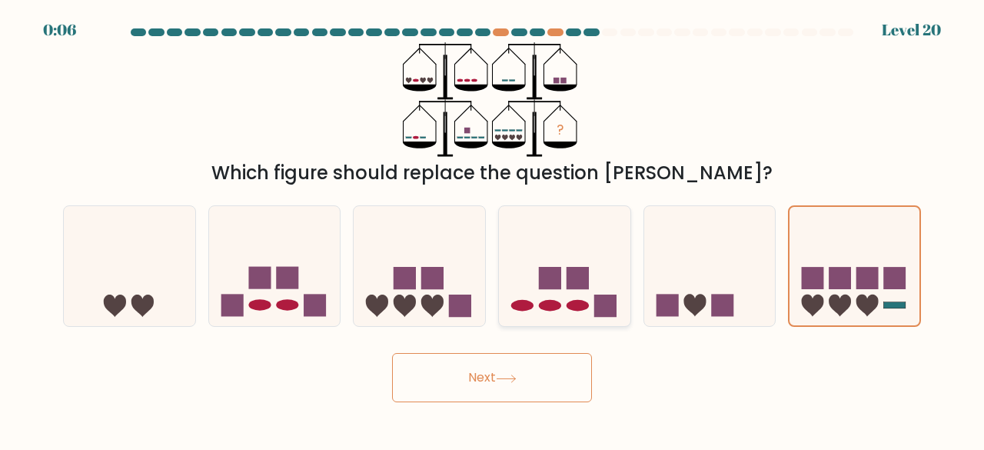
click at [513, 257] on icon at bounding box center [564, 265] width 131 height 108
click at [493, 229] on input "d." at bounding box center [492, 227] width 1 height 4
radio input "true"
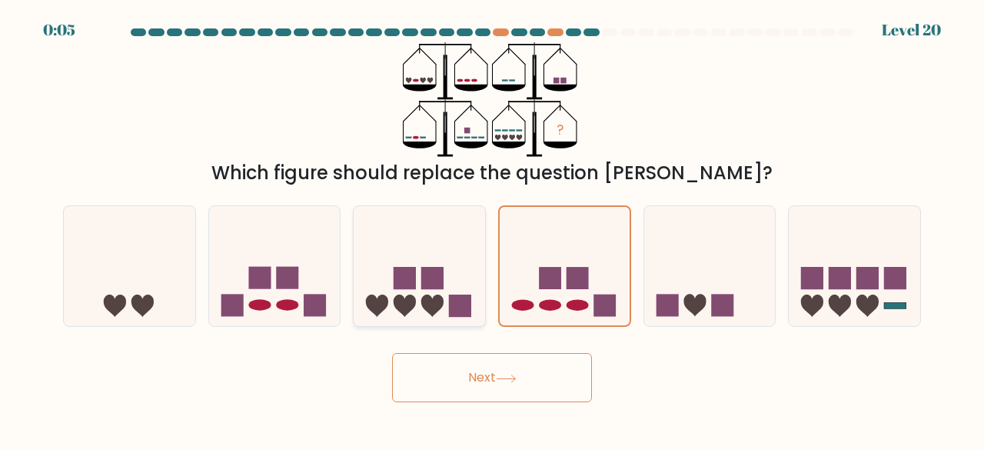
click at [421, 296] on icon at bounding box center [419, 265] width 131 height 108
click at [492, 229] on input "c." at bounding box center [492, 227] width 1 height 4
radio input "true"
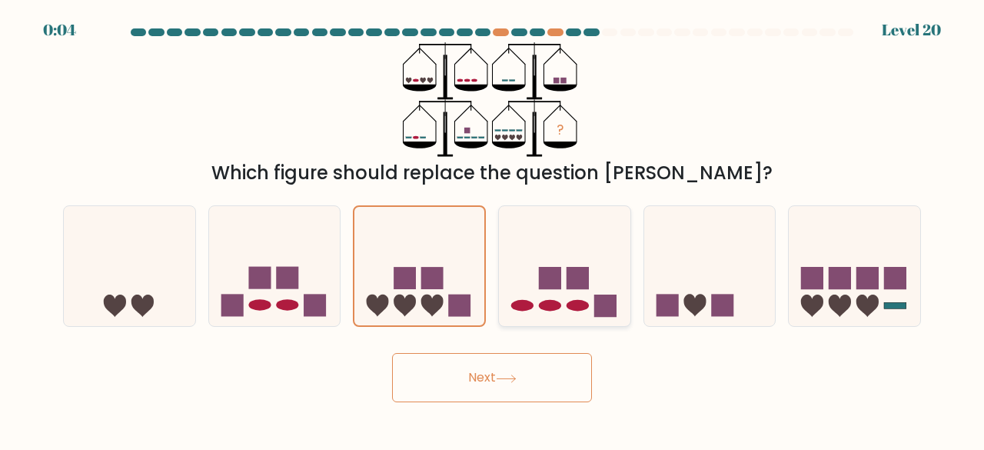
click at [556, 301] on ellipse at bounding box center [550, 306] width 22 height 12
click at [493, 229] on input "d." at bounding box center [492, 227] width 1 height 4
radio input "true"
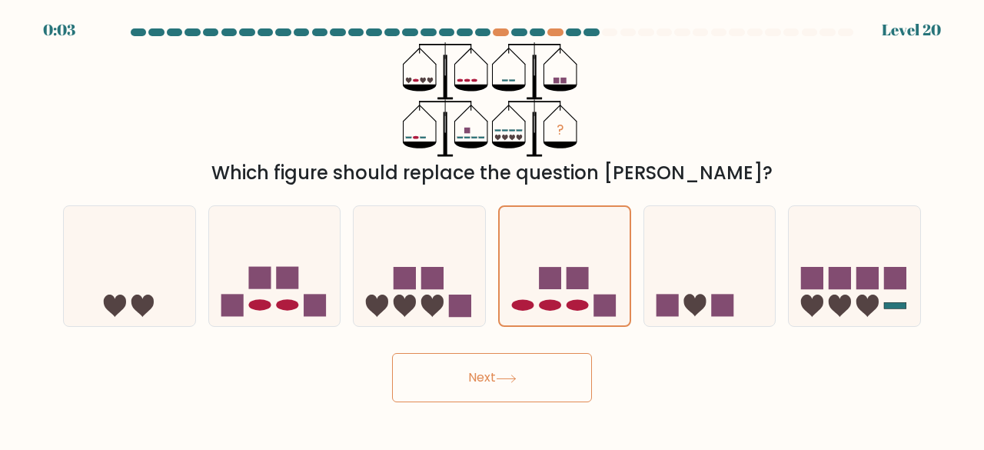
click at [466, 372] on button "Next" at bounding box center [492, 377] width 200 height 49
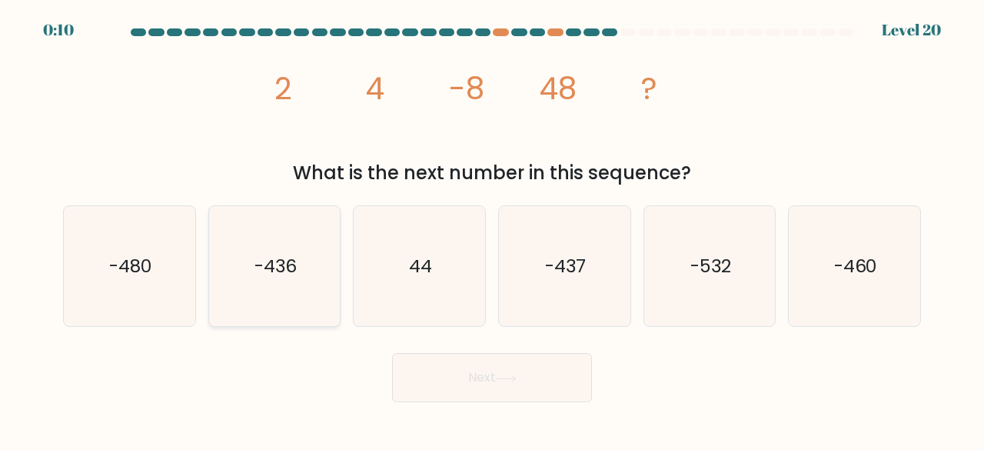
click at [303, 306] on icon "-436" at bounding box center [274, 266] width 121 height 121
click at [492, 229] on input "b. -436" at bounding box center [492, 227] width 1 height 4
radio input "true"
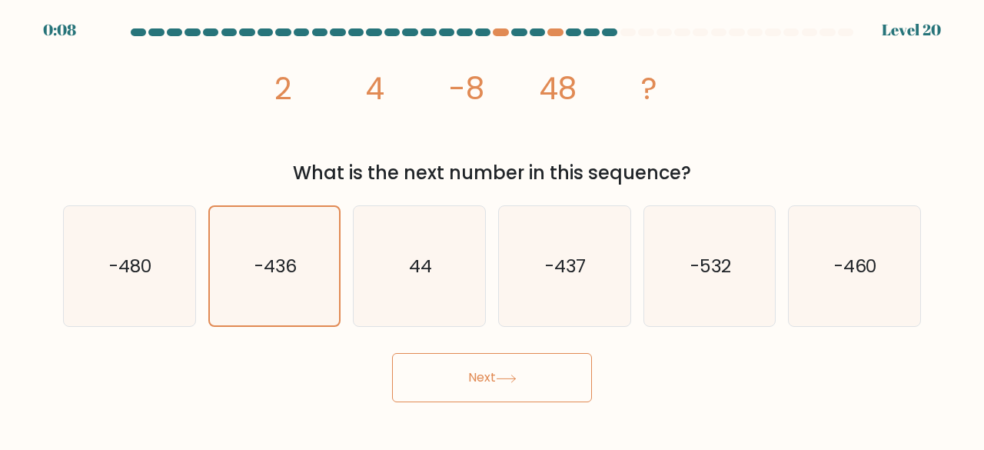
click at [449, 371] on button "Next" at bounding box center [492, 377] width 200 height 49
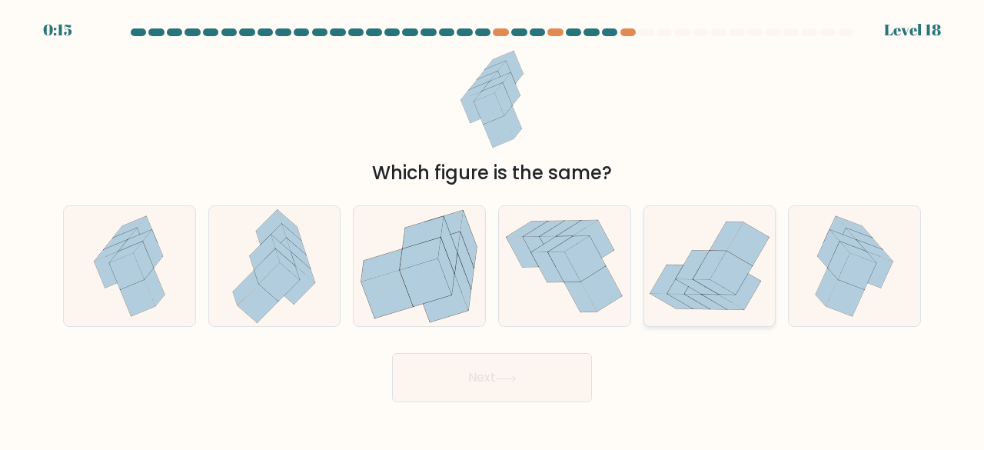
click at [687, 275] on icon at bounding box center [692, 265] width 33 height 28
click at [493, 229] on input "e." at bounding box center [492, 227] width 1 height 4
radio input "true"
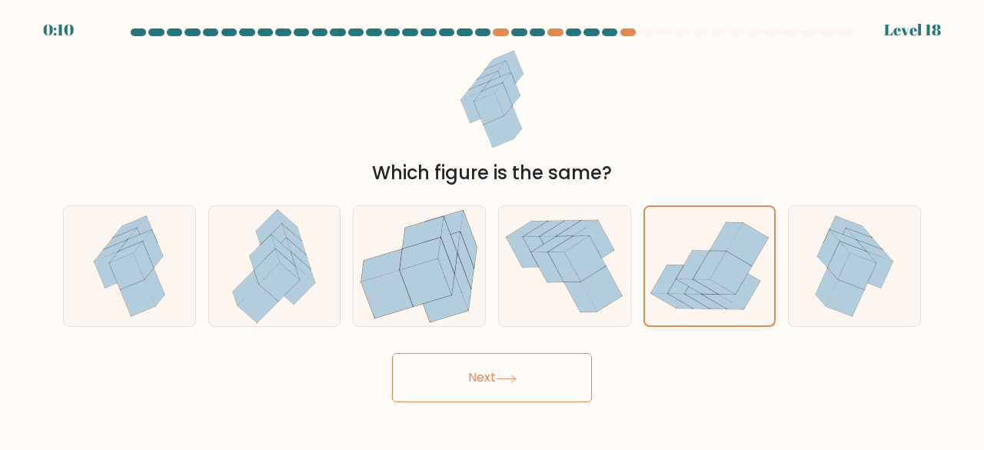
click at [444, 379] on button "Next" at bounding box center [492, 377] width 200 height 49
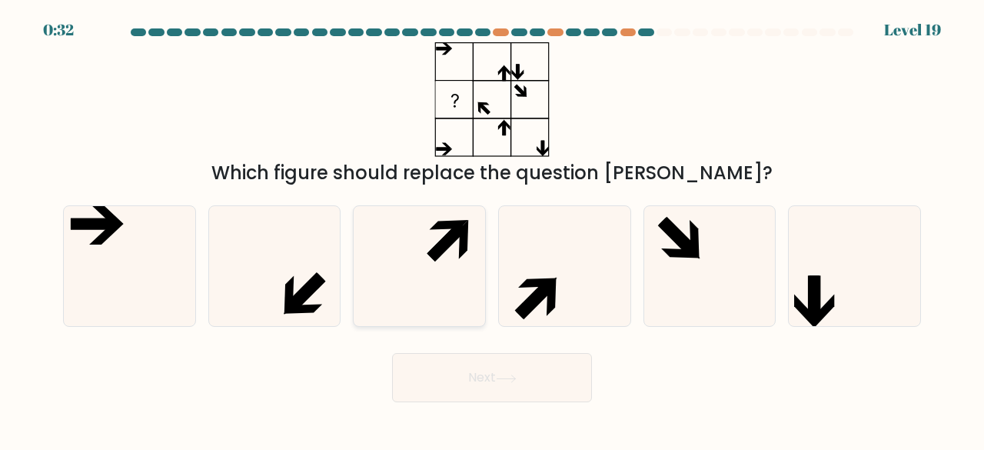
click at [439, 296] on icon at bounding box center [419, 266] width 121 height 121
click at [492, 229] on input "c." at bounding box center [492, 227] width 1 height 4
radio input "true"
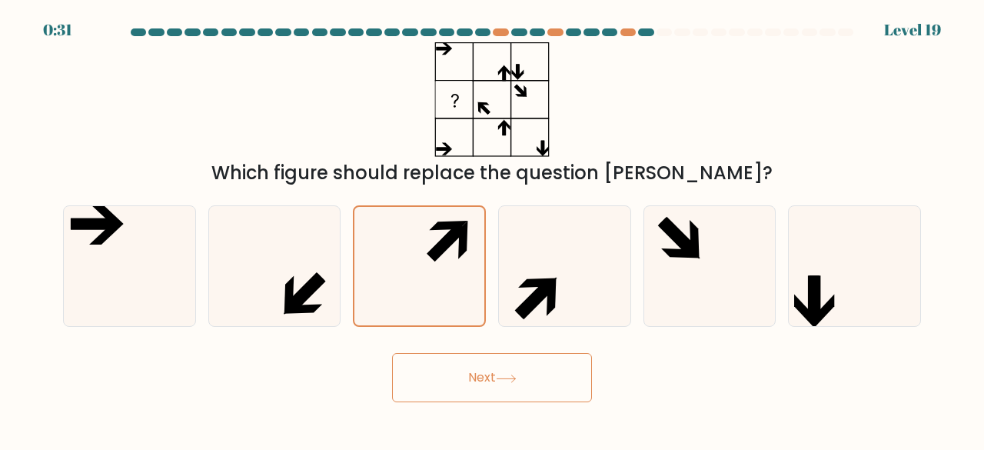
click at [443, 370] on button "Next" at bounding box center [492, 377] width 200 height 49
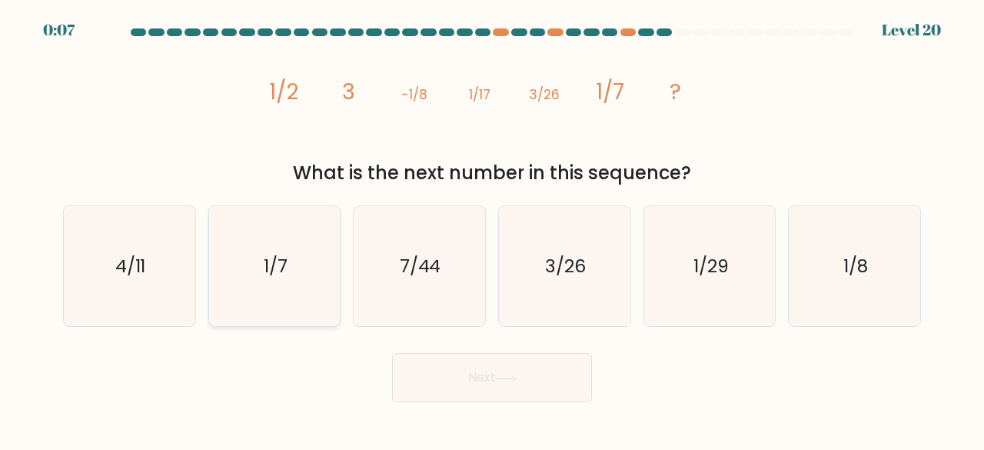
click at [311, 284] on icon "1/7" at bounding box center [274, 266] width 121 height 121
click at [492, 229] on input "b. 1/7" at bounding box center [492, 227] width 1 height 4
radio input "true"
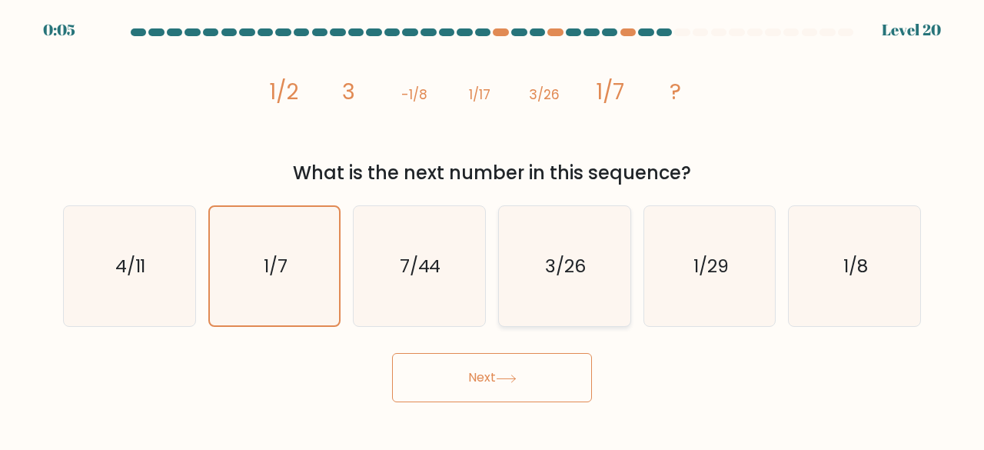
click at [543, 314] on icon "3/26" at bounding box center [564, 266] width 121 height 121
click at [493, 229] on input "d. 3/26" at bounding box center [492, 227] width 1 height 4
radio input "true"
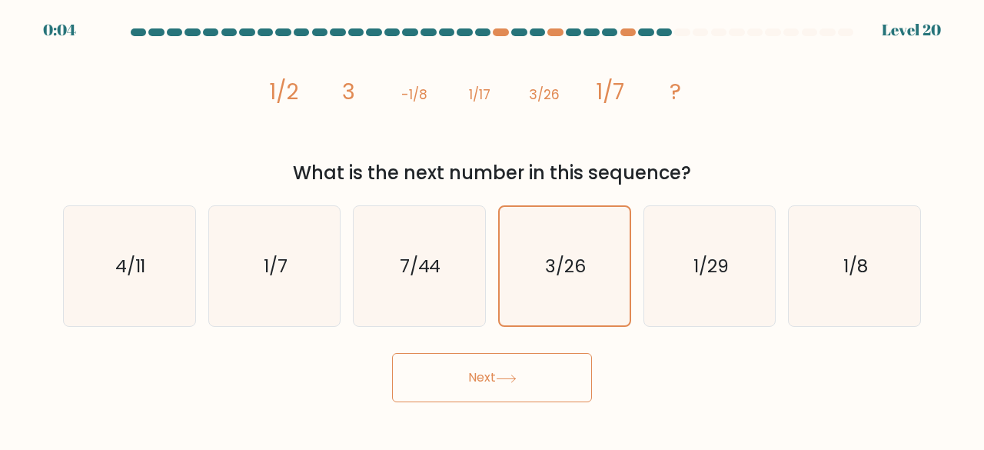
click at [463, 362] on button "Next" at bounding box center [492, 377] width 200 height 49
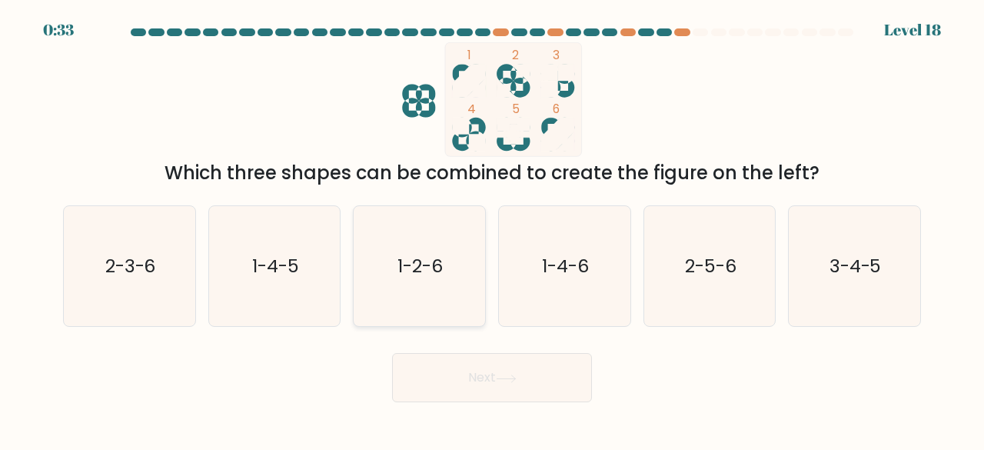
click at [421, 308] on icon "1-2-6" at bounding box center [419, 266] width 121 height 121
click at [492, 229] on input "c. 1-2-6" at bounding box center [492, 227] width 1 height 4
radio input "true"
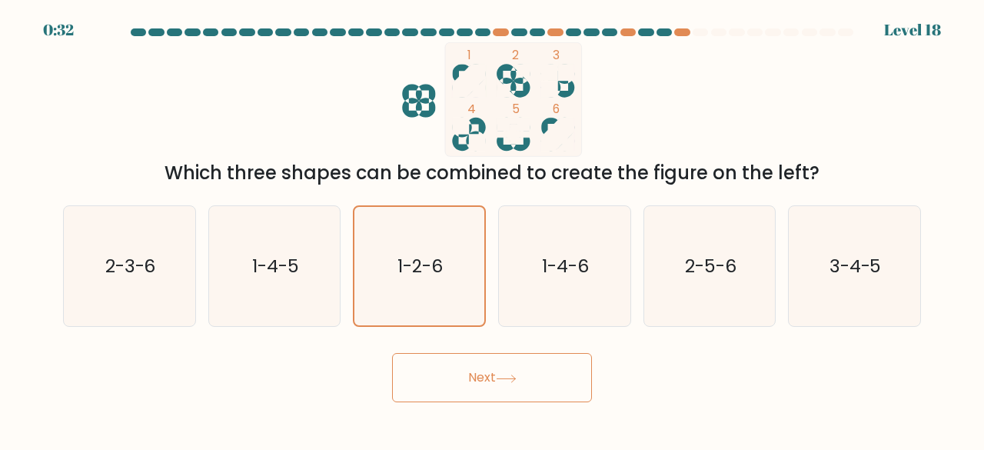
click at [435, 377] on button "Next" at bounding box center [492, 377] width 200 height 49
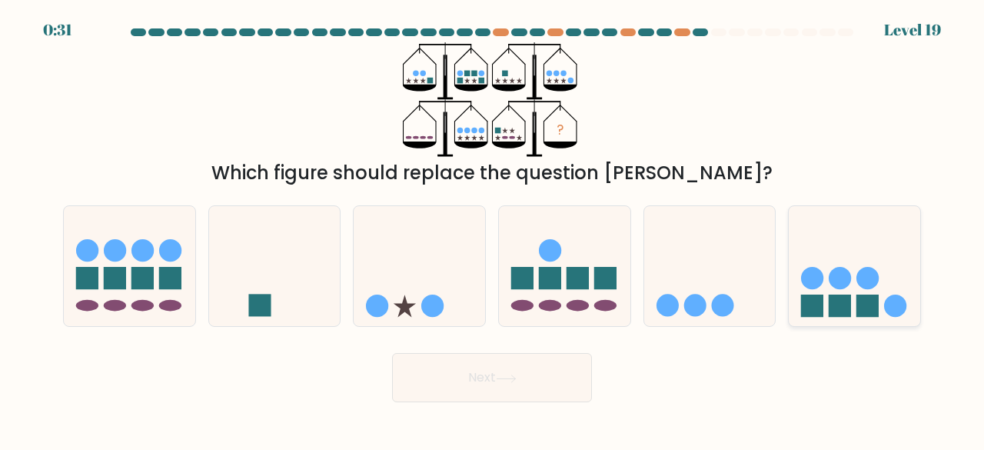
click at [852, 313] on icon at bounding box center [854, 265] width 131 height 108
click at [493, 229] on input "f." at bounding box center [492, 227] width 1 height 4
radio input "true"
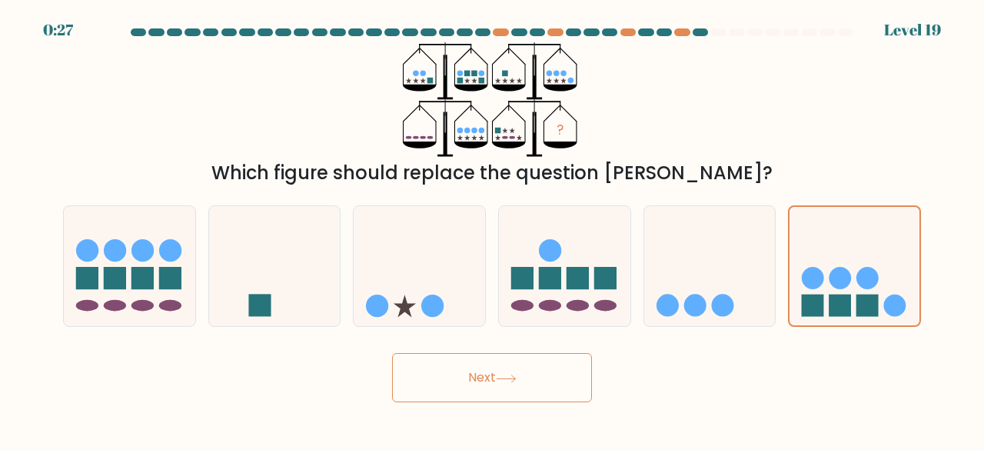
click at [462, 382] on button "Next" at bounding box center [492, 377] width 200 height 49
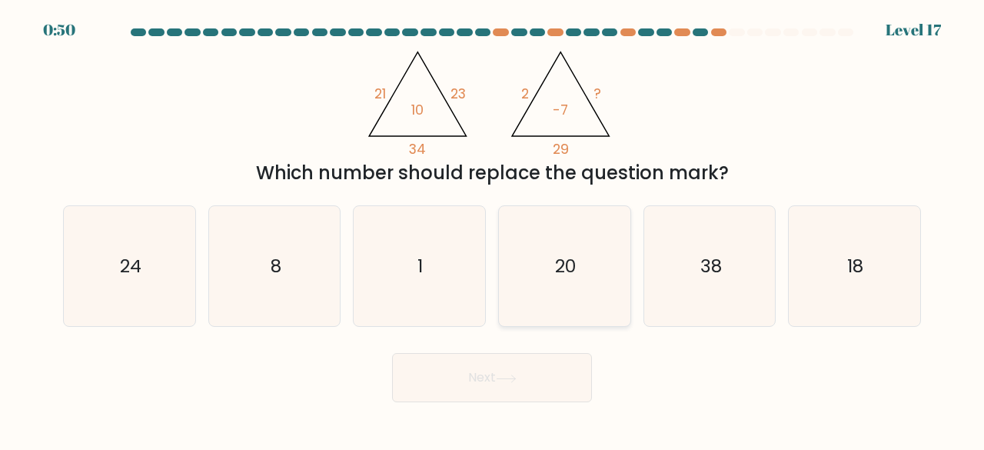
click at [603, 305] on icon "20" at bounding box center [564, 266] width 121 height 121
click at [493, 229] on input "d. 20" at bounding box center [492, 227] width 1 height 4
radio input "true"
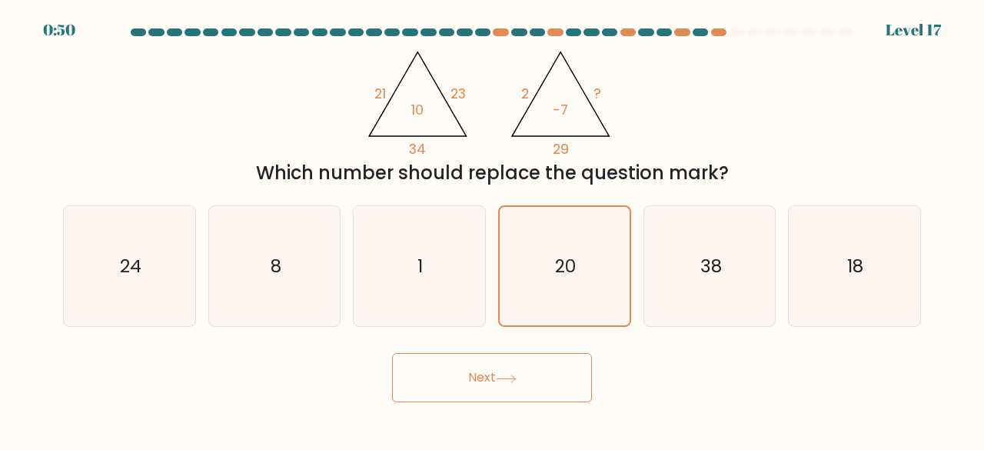
click at [430, 394] on button "Next" at bounding box center [492, 377] width 200 height 49
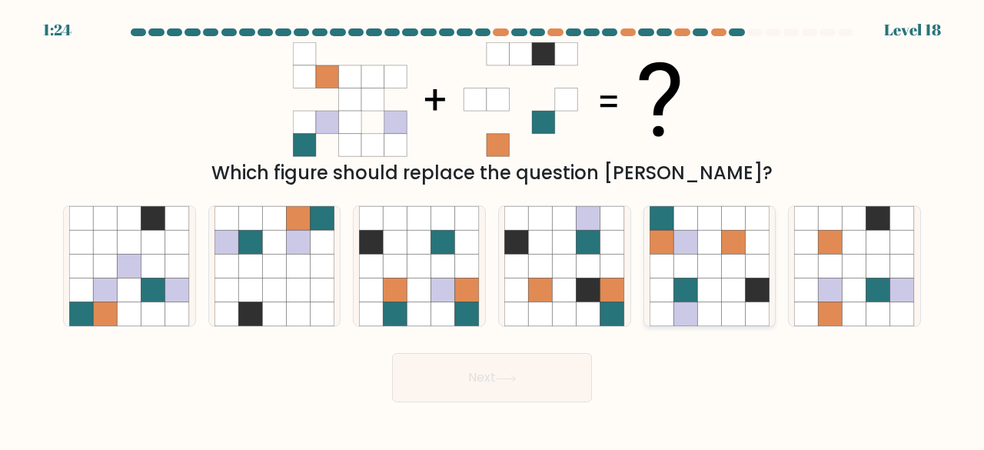
click at [726, 311] on icon at bounding box center [734, 314] width 24 height 24
click at [493, 229] on input "e." at bounding box center [492, 227] width 1 height 4
radio input "true"
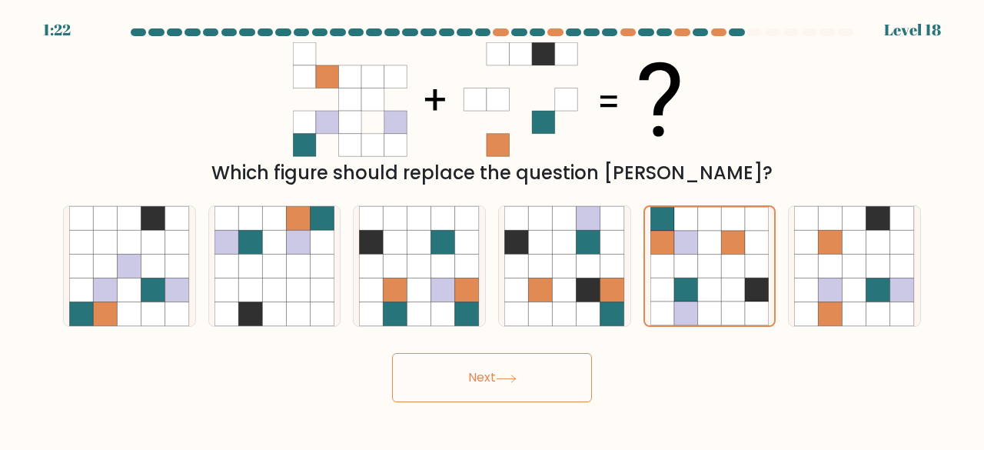
click at [494, 357] on button "Next" at bounding box center [492, 377] width 200 height 49
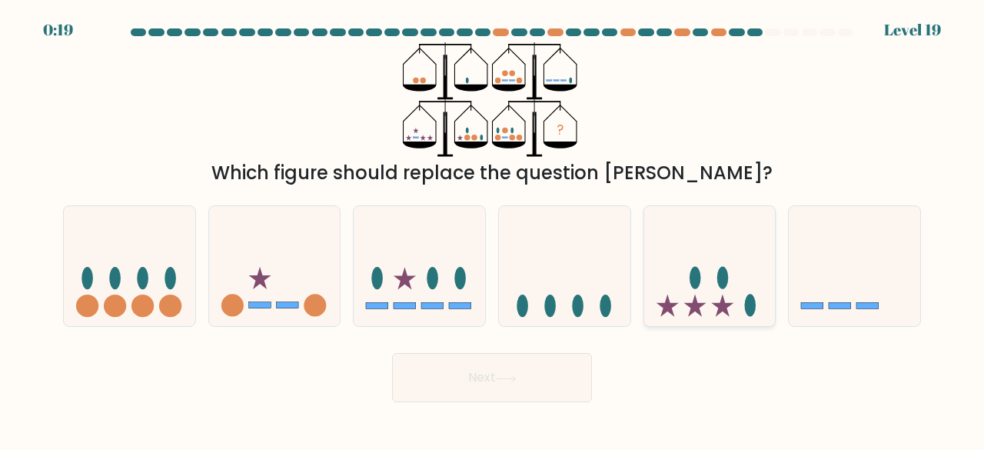
click at [730, 307] on icon at bounding box center [709, 265] width 131 height 108
click at [493, 229] on input "e." at bounding box center [492, 227] width 1 height 4
radio input "true"
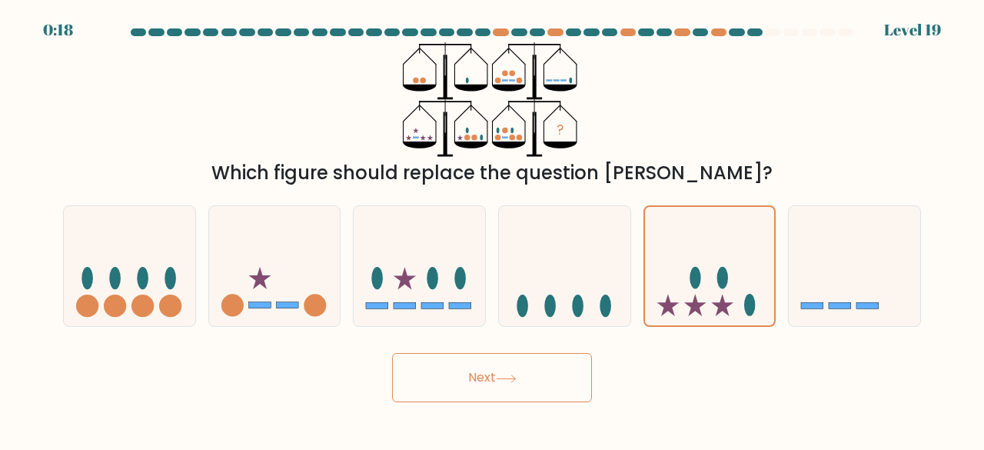
click at [483, 381] on button "Next" at bounding box center [492, 377] width 200 height 49
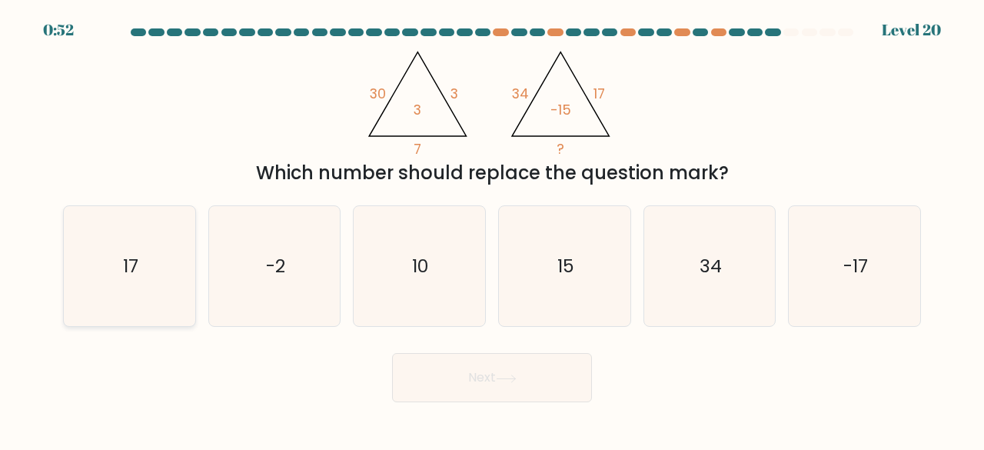
click at [115, 272] on icon "17" at bounding box center [129, 266] width 121 height 121
click at [492, 229] on input "a. 17" at bounding box center [492, 227] width 1 height 4
radio input "true"
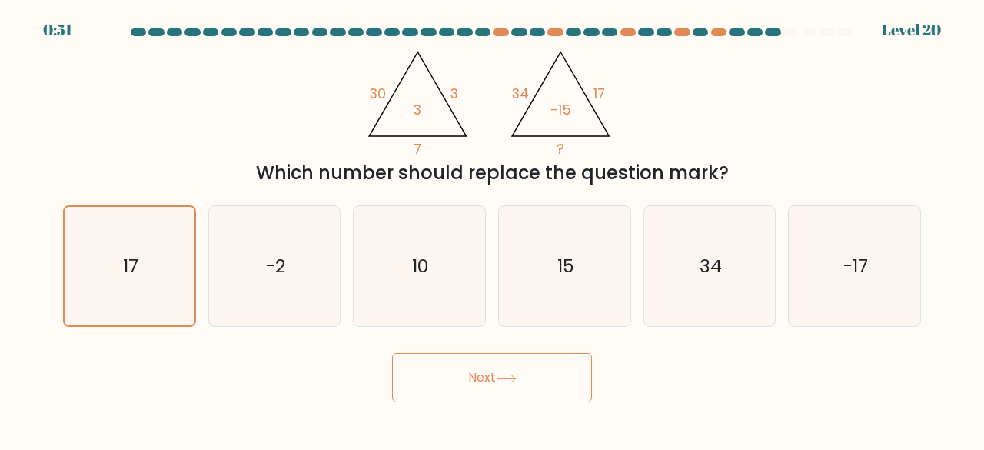
click at [411, 377] on button "Next" at bounding box center [492, 377] width 200 height 49
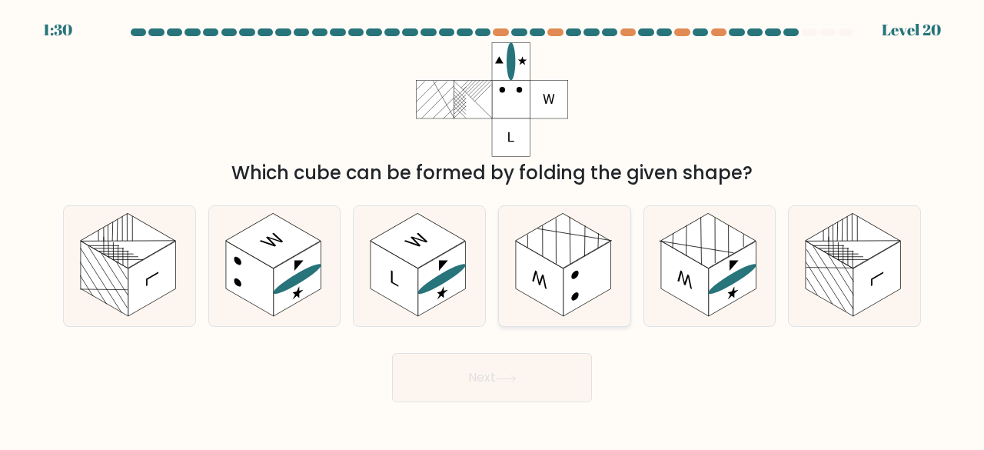
click at [541, 293] on rect at bounding box center [540, 278] width 48 height 75
click at [493, 229] on input "d." at bounding box center [492, 227] width 1 height 4
radio input "true"
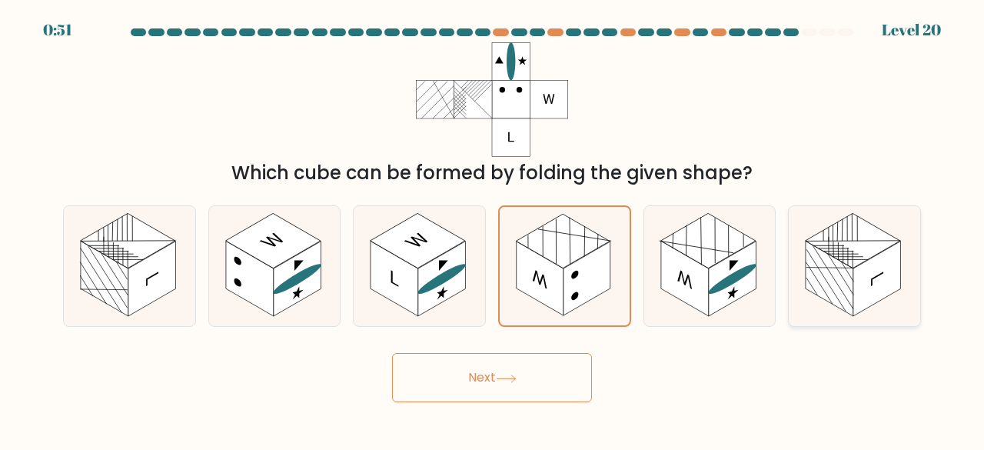
click at [816, 279] on rect at bounding box center [830, 278] width 48 height 75
click at [493, 229] on input "f." at bounding box center [492, 227] width 1 height 4
radio input "true"
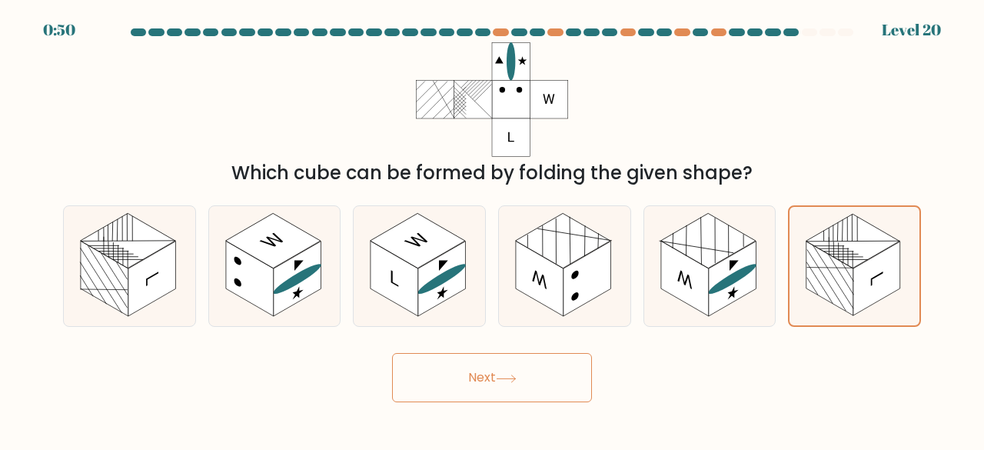
click at [486, 362] on button "Next" at bounding box center [492, 377] width 200 height 49
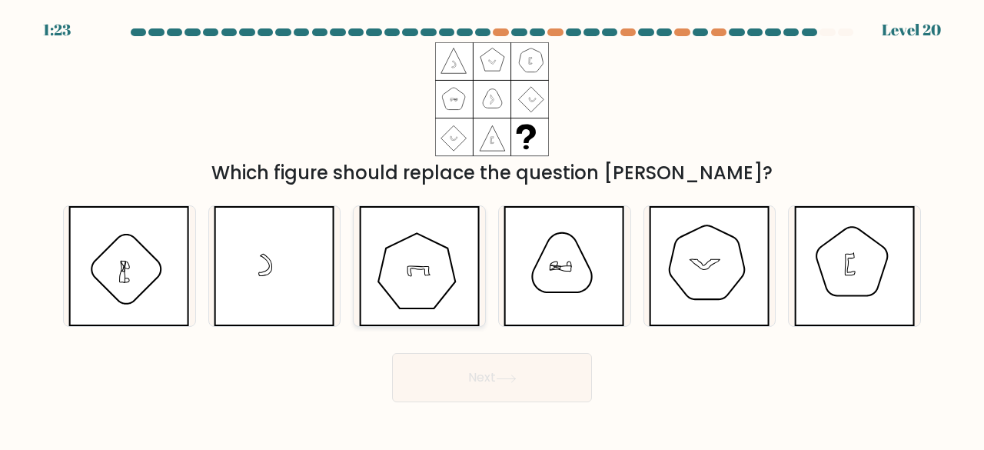
click at [430, 303] on icon at bounding box center [419, 266] width 121 height 121
click at [492, 229] on input "c." at bounding box center [492, 227] width 1 height 4
radio input "true"
click at [450, 370] on button "Next" at bounding box center [492, 377] width 200 height 49
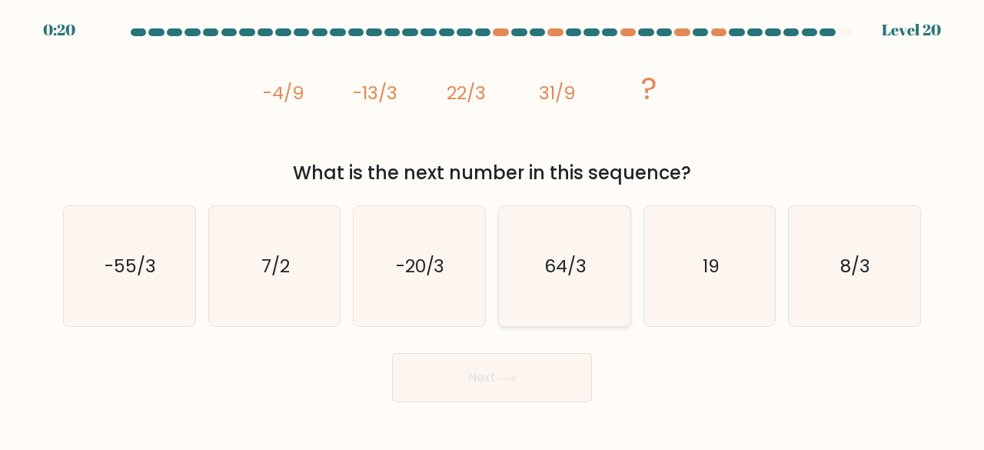
click at [530, 293] on icon "64/3" at bounding box center [564, 266] width 121 height 121
click at [493, 229] on input "d. 64/3" at bounding box center [492, 227] width 1 height 4
radio input "true"
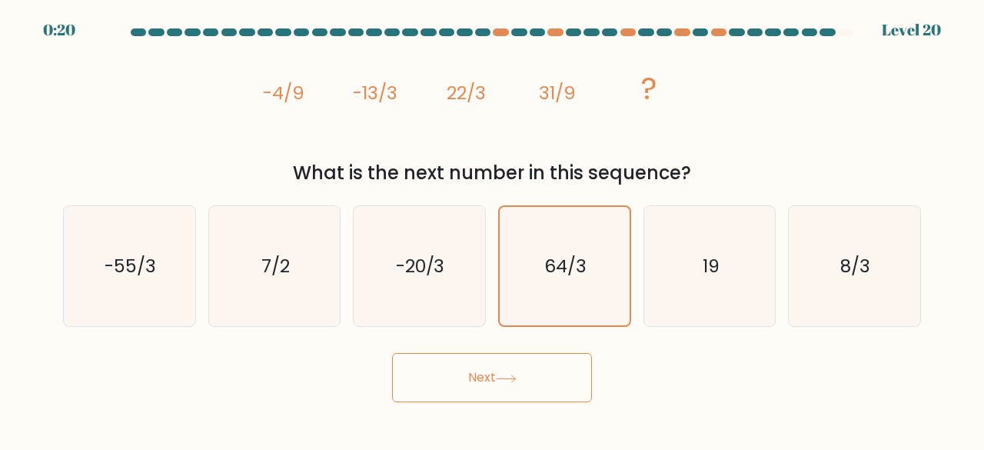
click at [439, 378] on button "Next" at bounding box center [492, 377] width 200 height 49
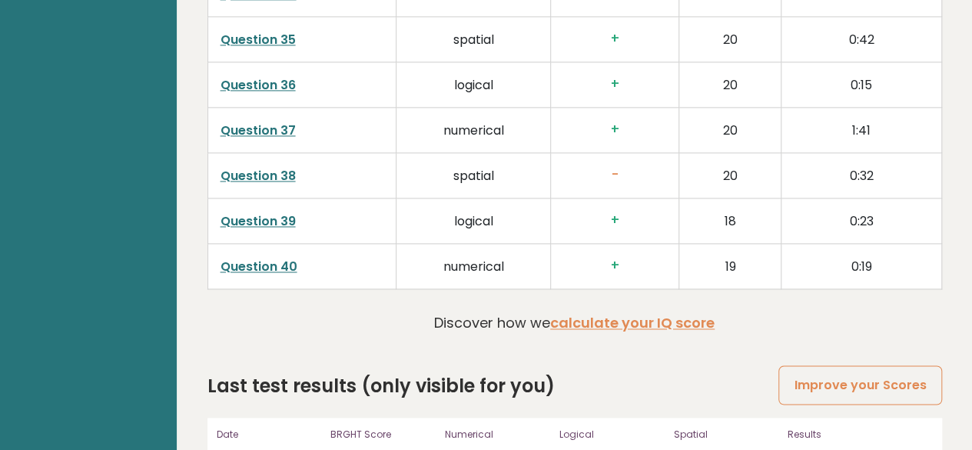
scroll to position [3982, 0]
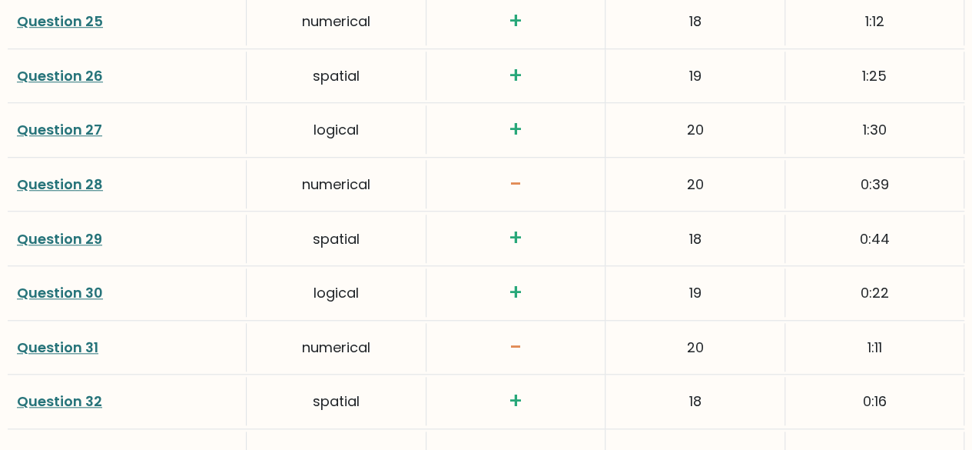
scroll to position [3510, 0]
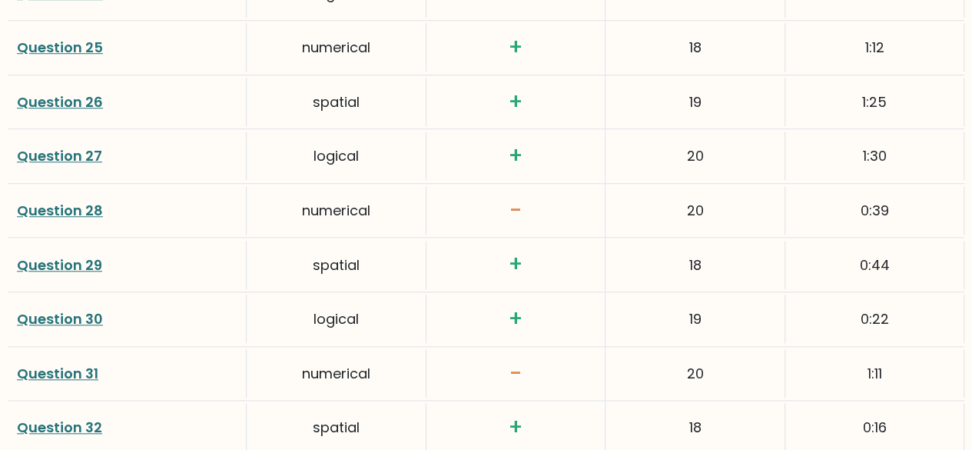
click at [71, 204] on link "Question 28" at bounding box center [60, 210] width 86 height 19
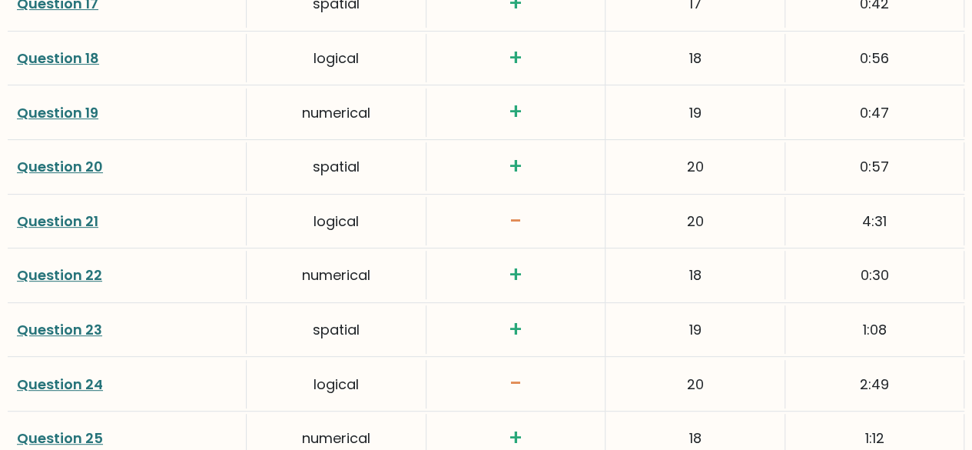
scroll to position [3122, 0]
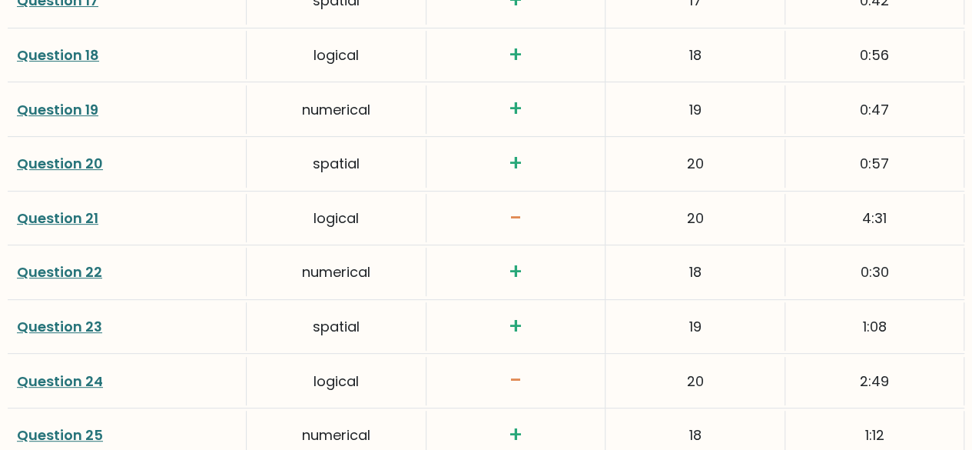
click at [78, 215] on link "Question 21" at bounding box center [57, 217] width 81 height 19
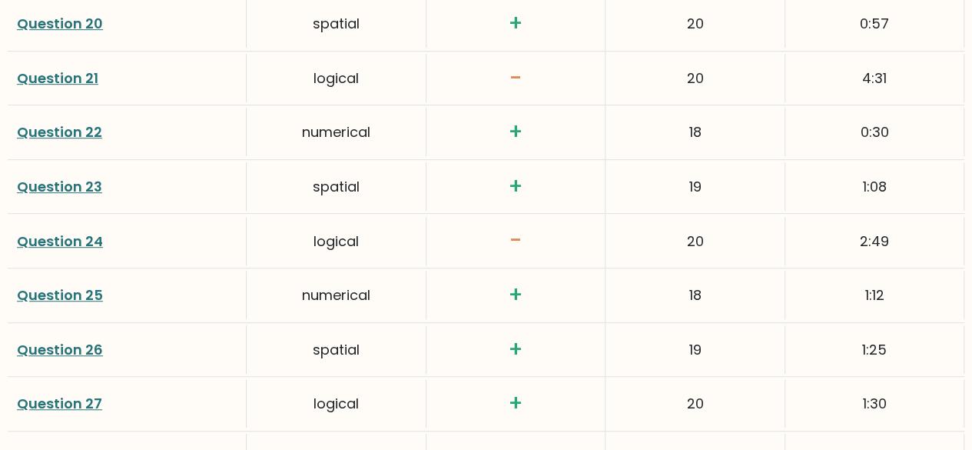
scroll to position [3268, 0]
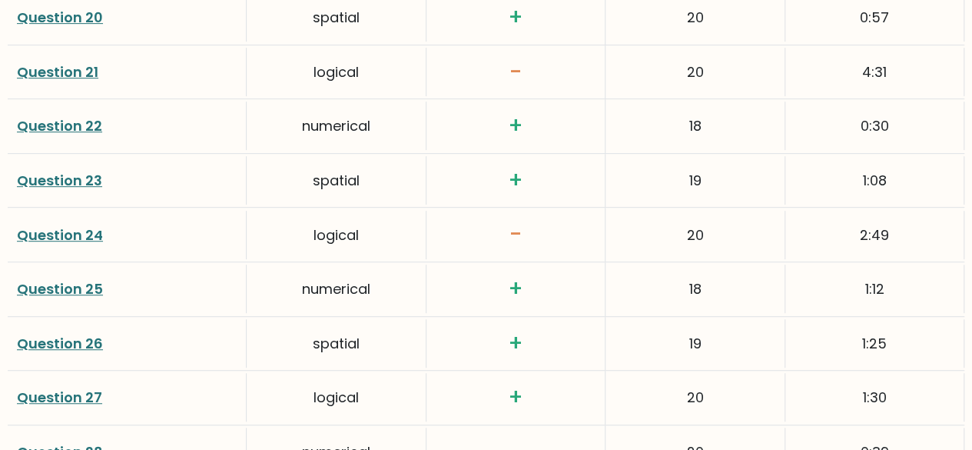
click at [60, 70] on link "Question 21" at bounding box center [57, 71] width 81 height 19
click at [69, 225] on link "Question 24" at bounding box center [60, 234] width 86 height 19
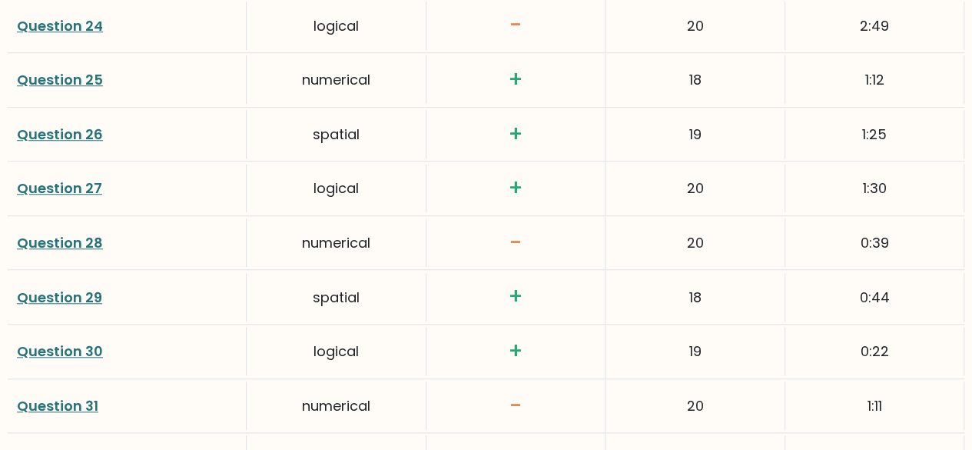
scroll to position [3485, 0]
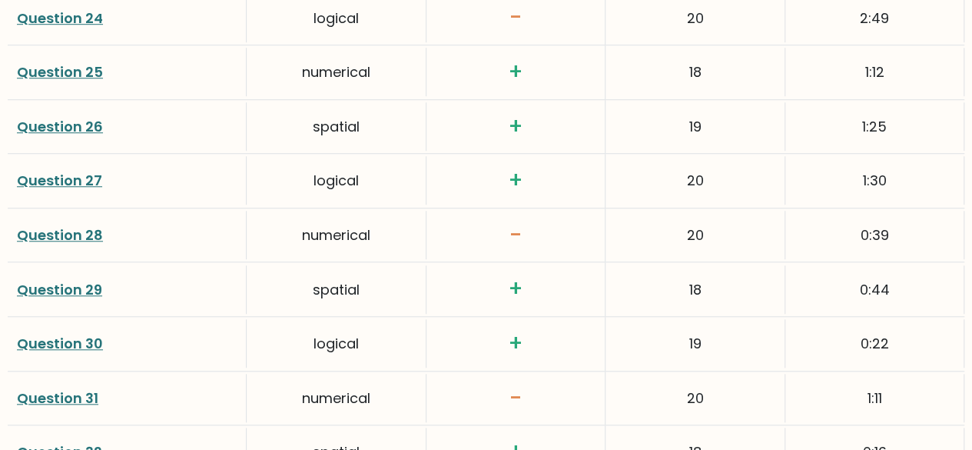
click at [79, 225] on link "Question 28" at bounding box center [60, 234] width 86 height 19
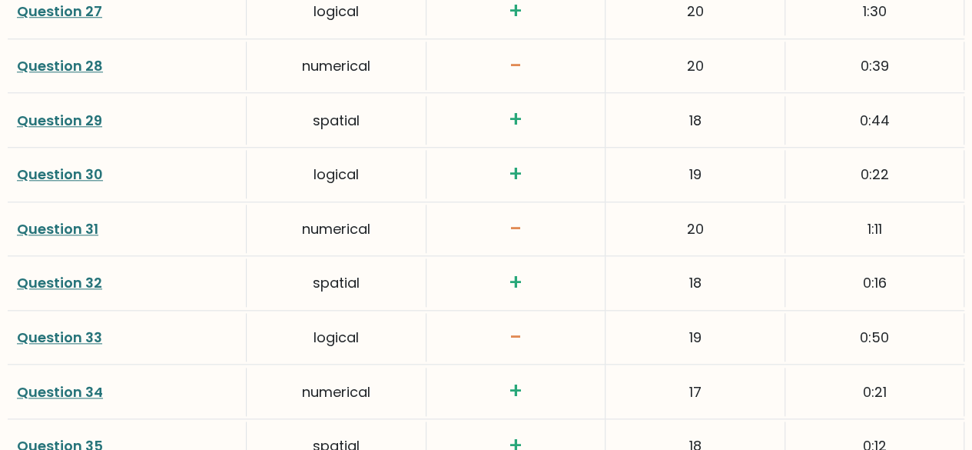
scroll to position [3660, 0]
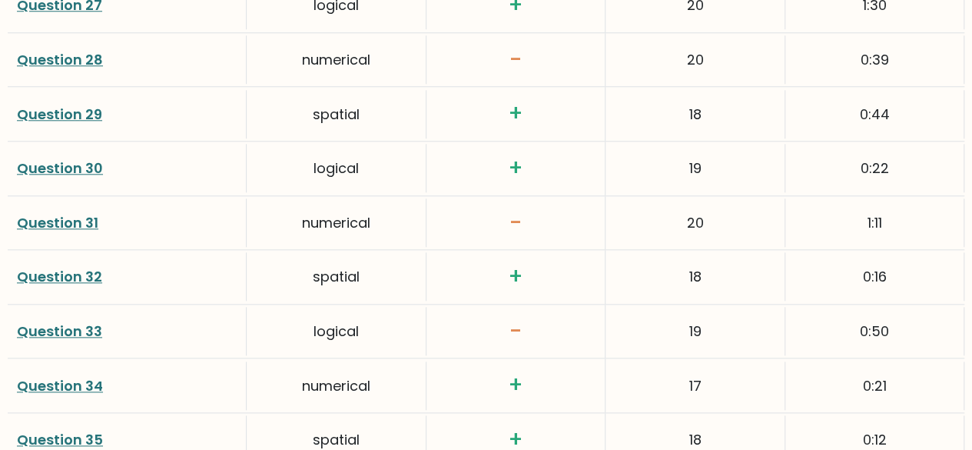
click at [57, 213] on link "Question 31" at bounding box center [57, 222] width 81 height 19
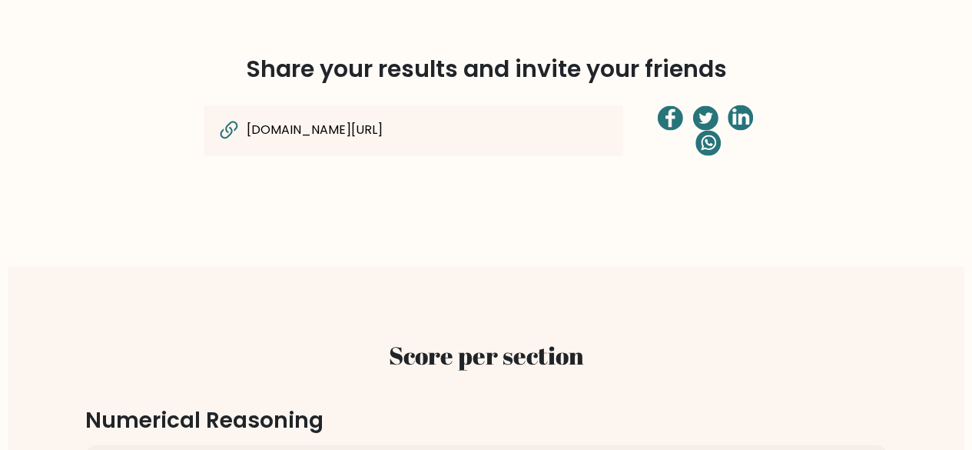
scroll to position [1184, 0]
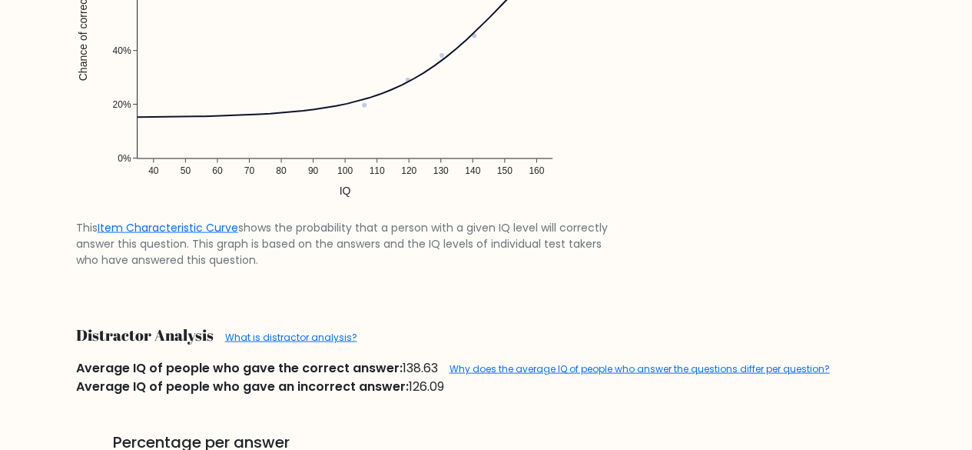
scroll to position [1376, 0]
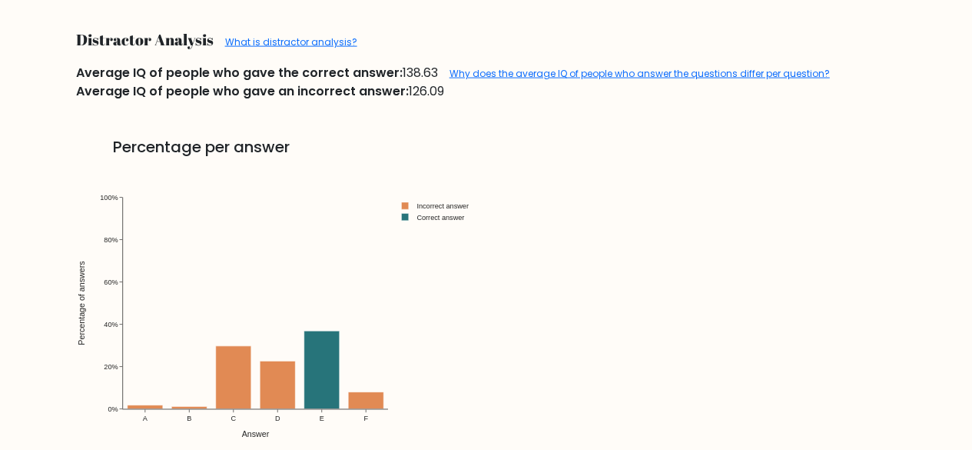
scroll to position [1635, 0]
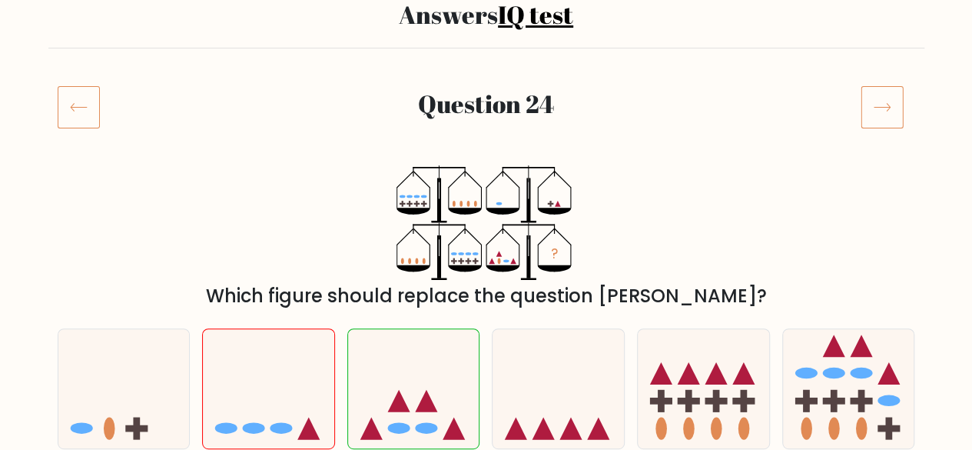
scroll to position [146, 0]
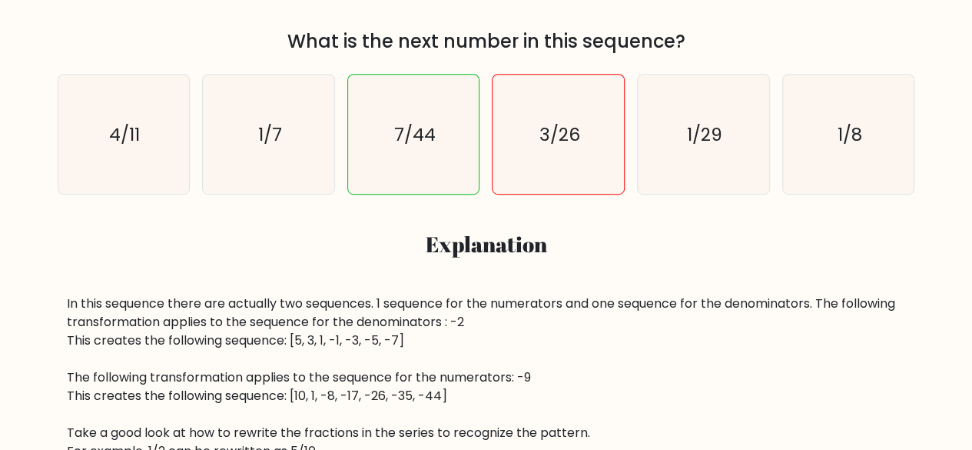
scroll to position [368, 0]
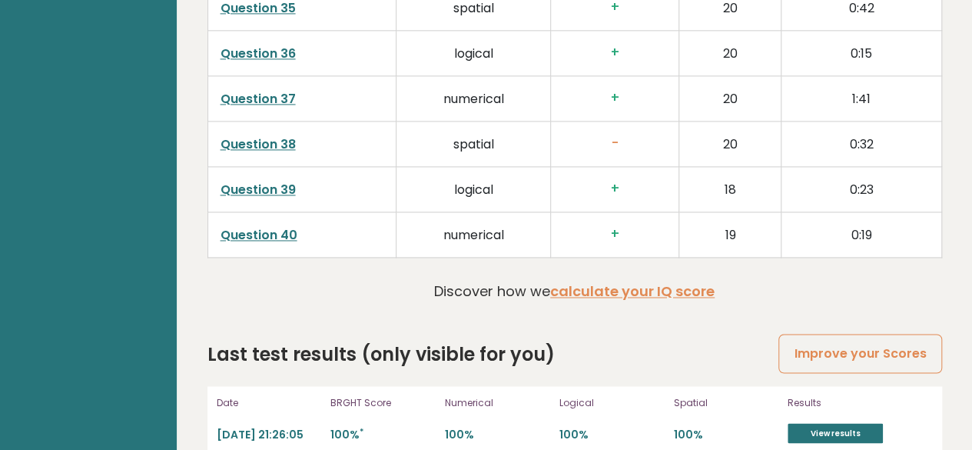
scroll to position [4014, 0]
click at [814, 424] on link "View results" at bounding box center [835, 434] width 95 height 20
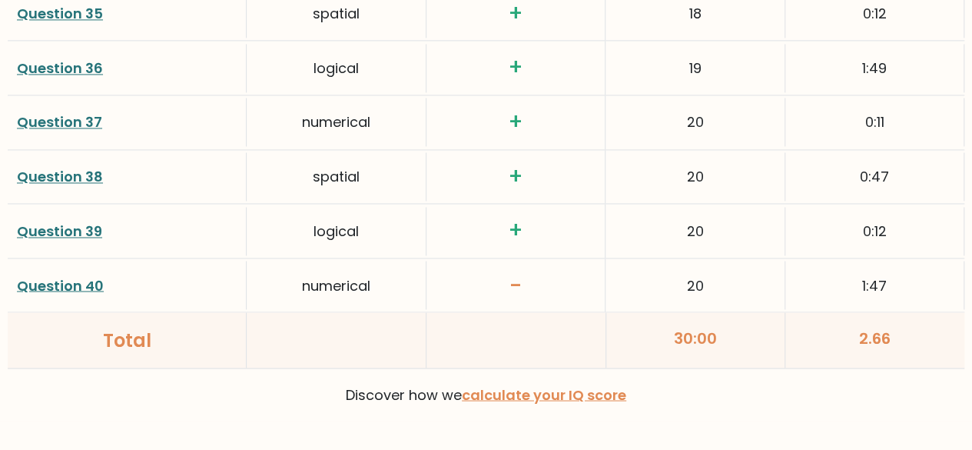
scroll to position [4086, 0]
click at [55, 275] on link "Question 40" at bounding box center [60, 284] width 87 height 19
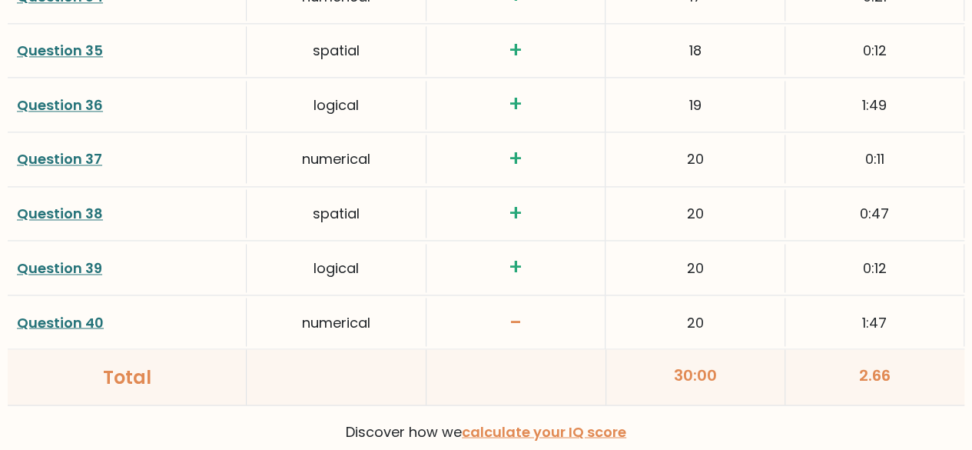
scroll to position [4029, 0]
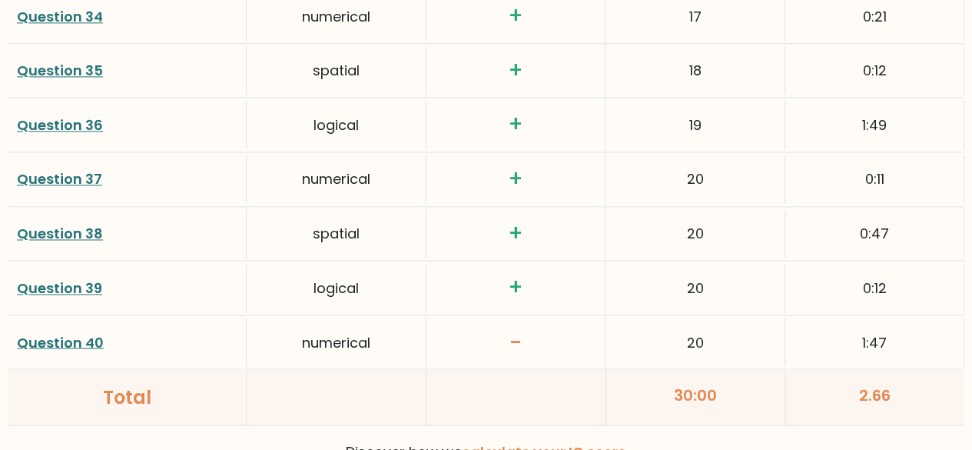
click at [69, 224] on link "Question 38" at bounding box center [60, 233] width 86 height 19
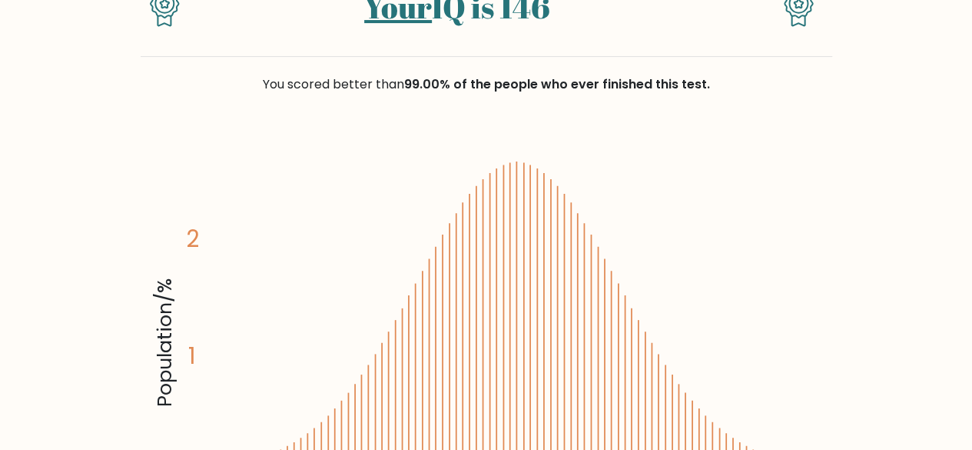
scroll to position [166, 0]
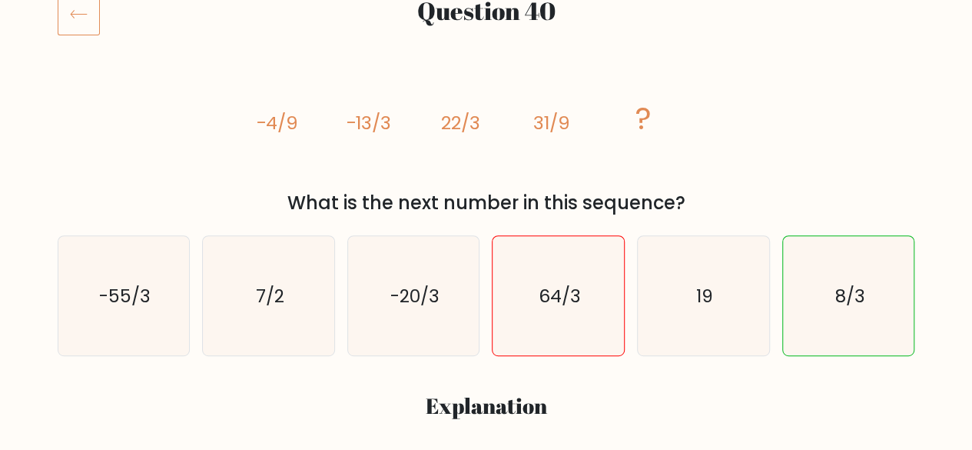
scroll to position [212, 0]
